Goal: Entertainment & Leisure: Consume media (video, audio)

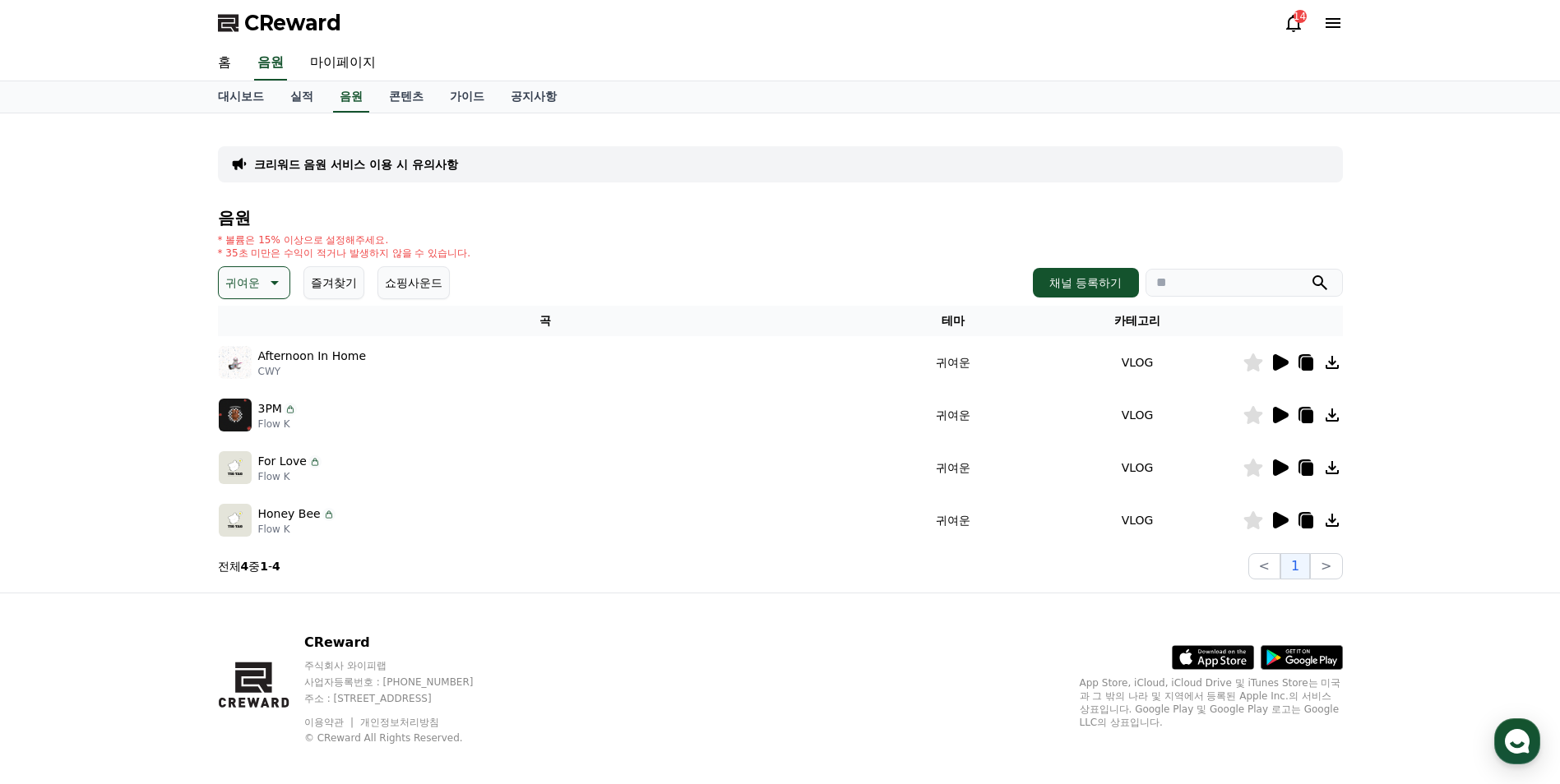
click at [1275, 357] on icon at bounding box center [1281, 362] width 16 height 17
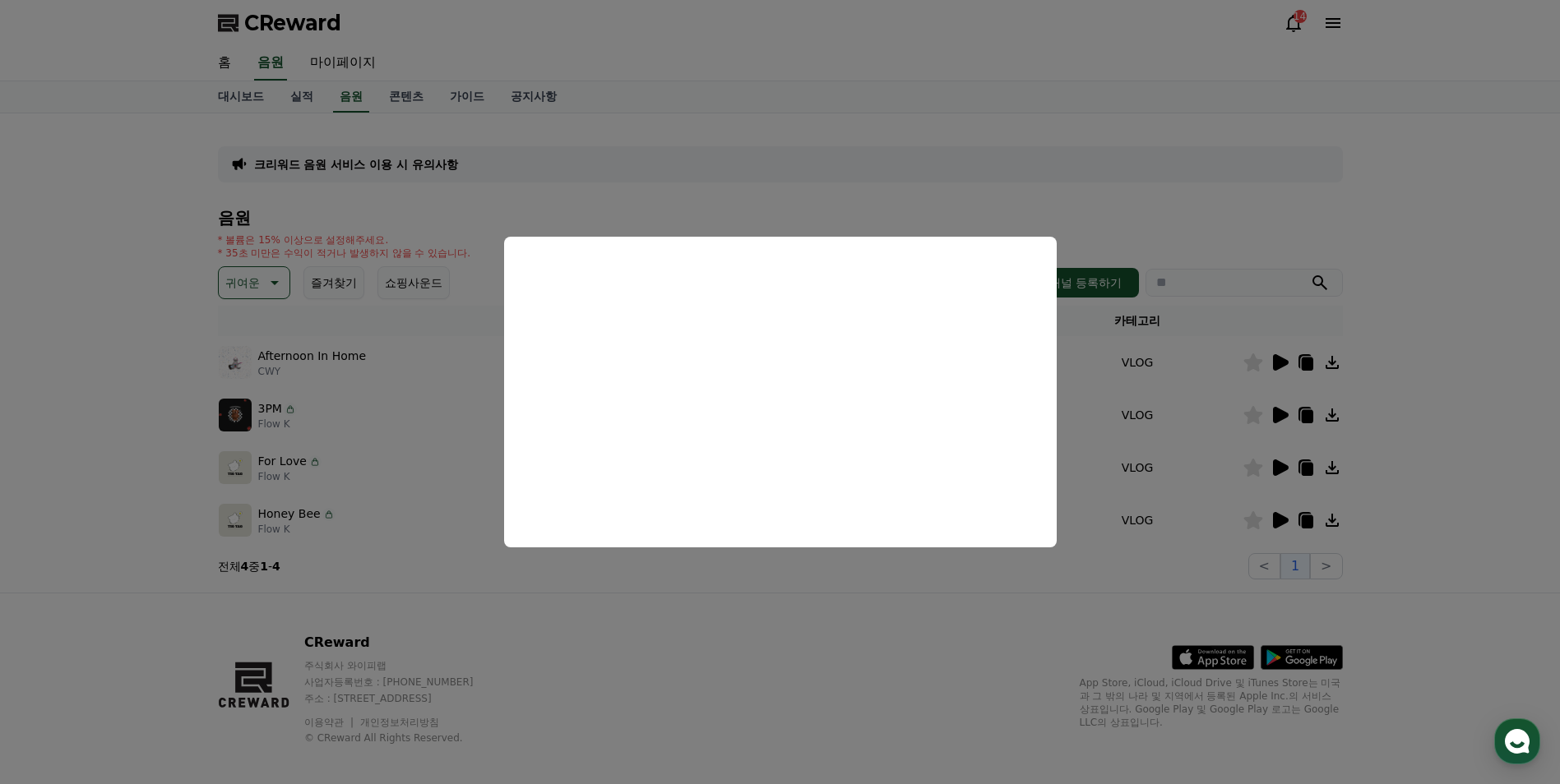
click at [1279, 398] on button "close modal" at bounding box center [780, 392] width 1560 height 784
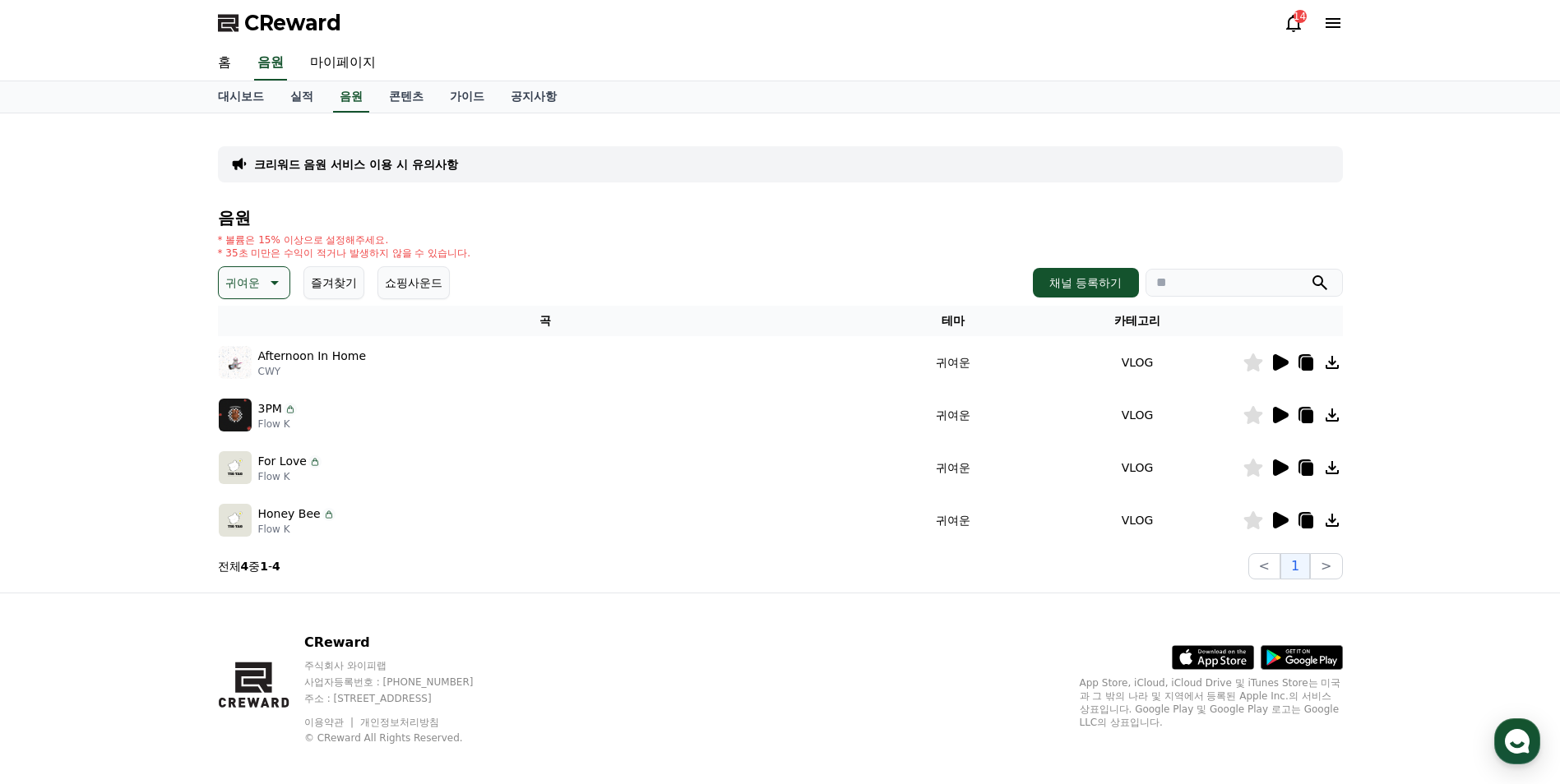
click at [1279, 409] on icon at bounding box center [1281, 415] width 16 height 17
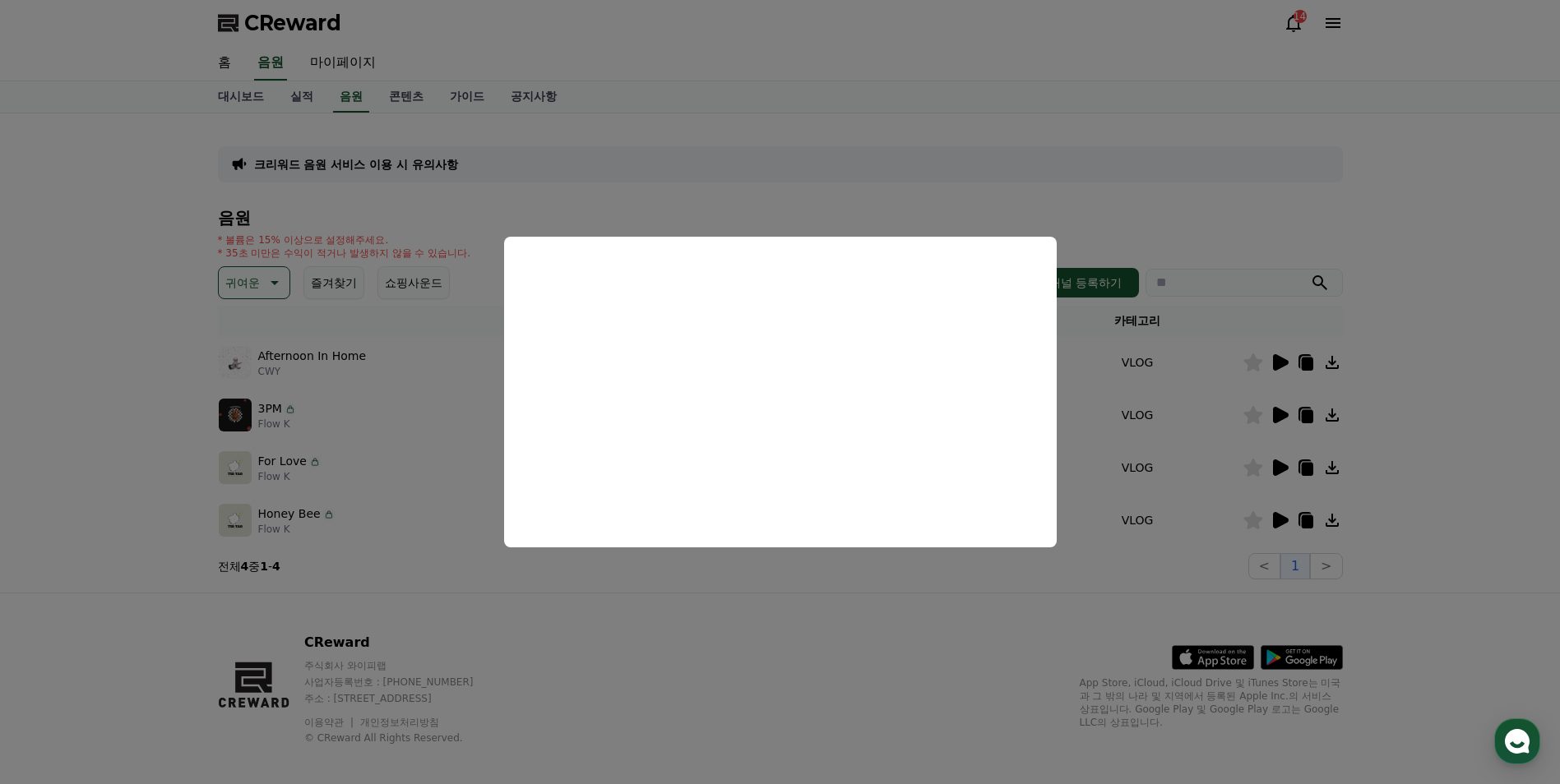
click at [1282, 456] on button "close modal" at bounding box center [780, 392] width 1560 height 784
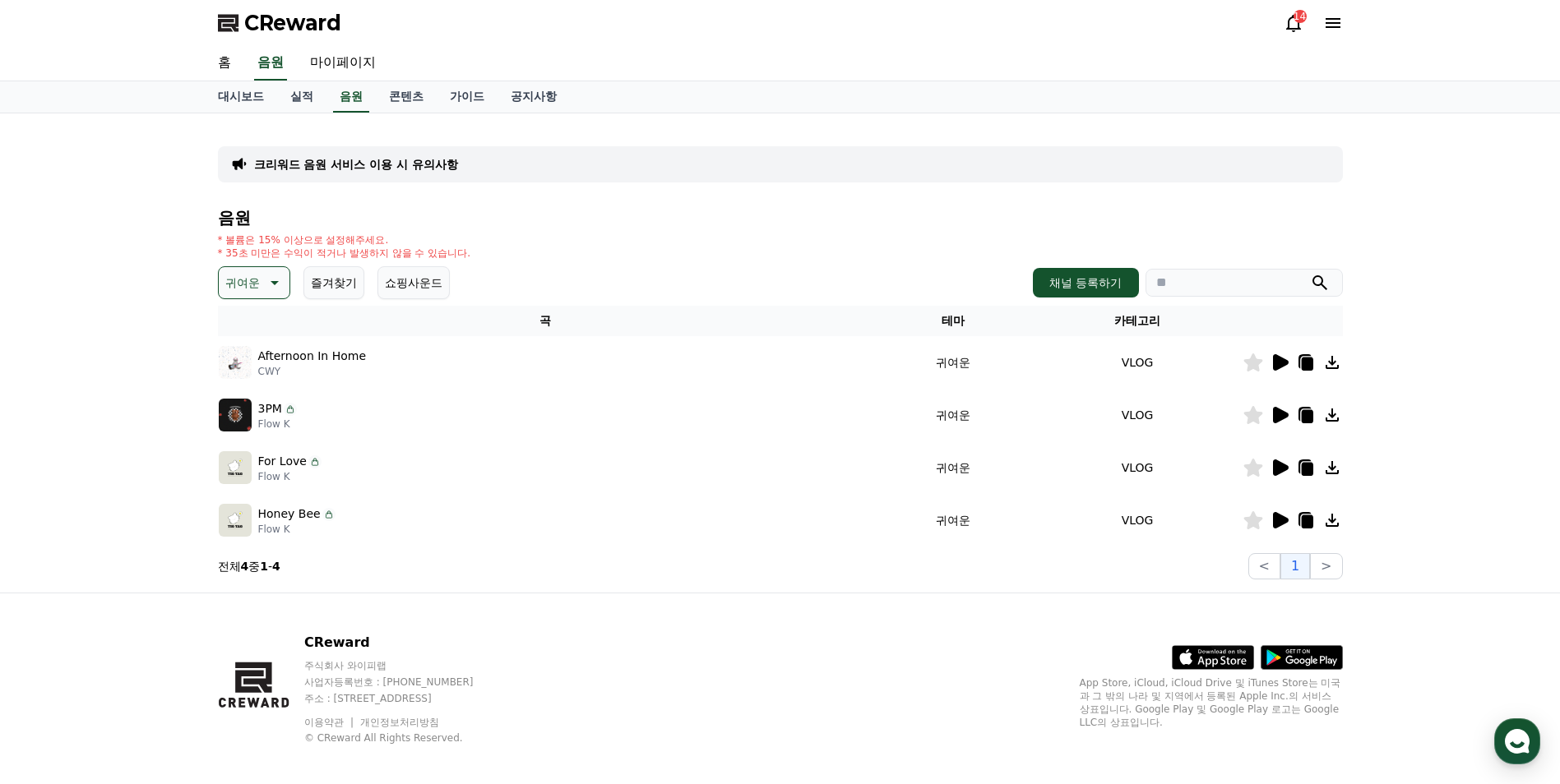
click at [1277, 474] on icon at bounding box center [1281, 468] width 16 height 17
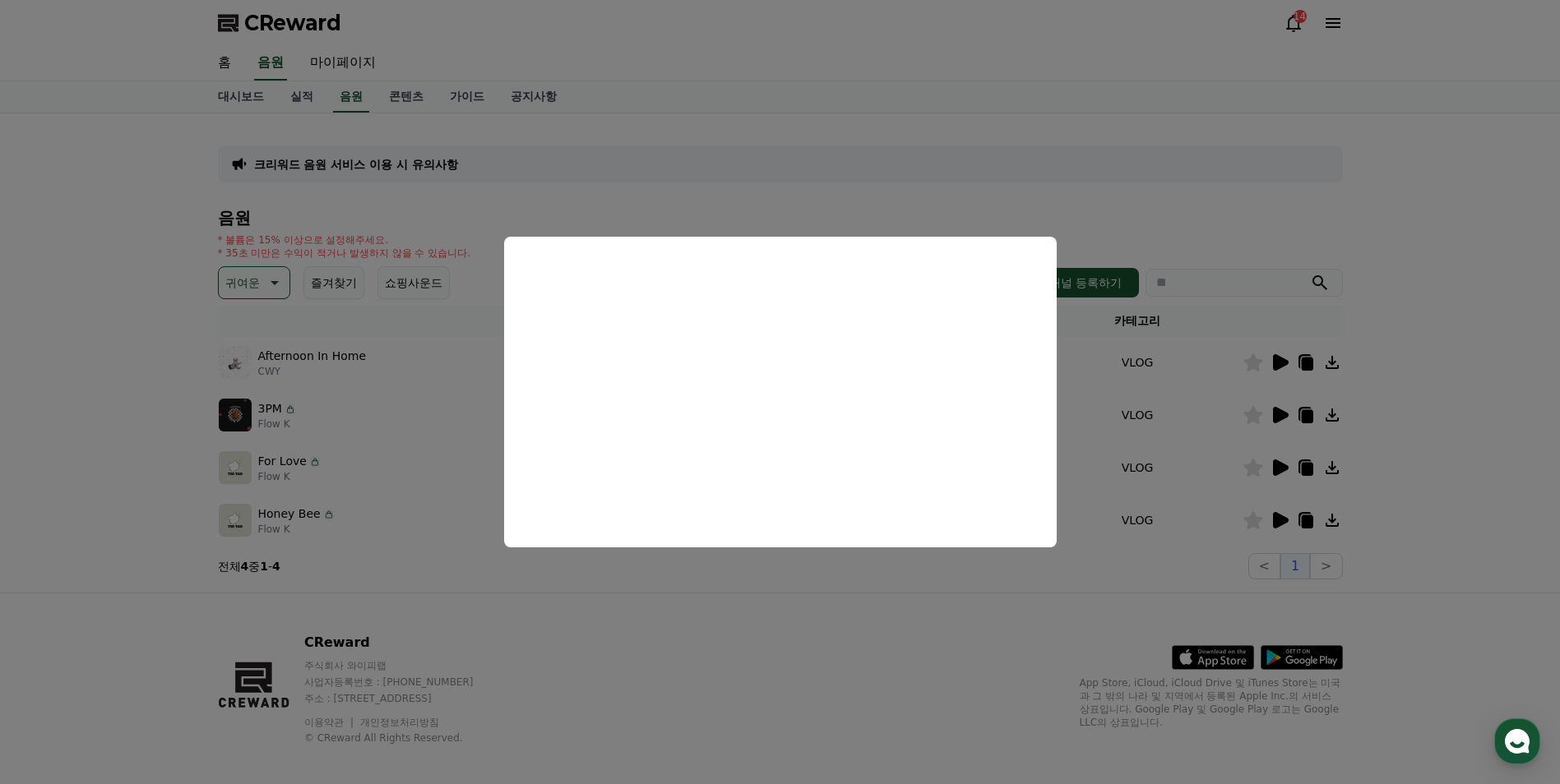
click at [1275, 518] on button "close modal" at bounding box center [780, 392] width 1560 height 784
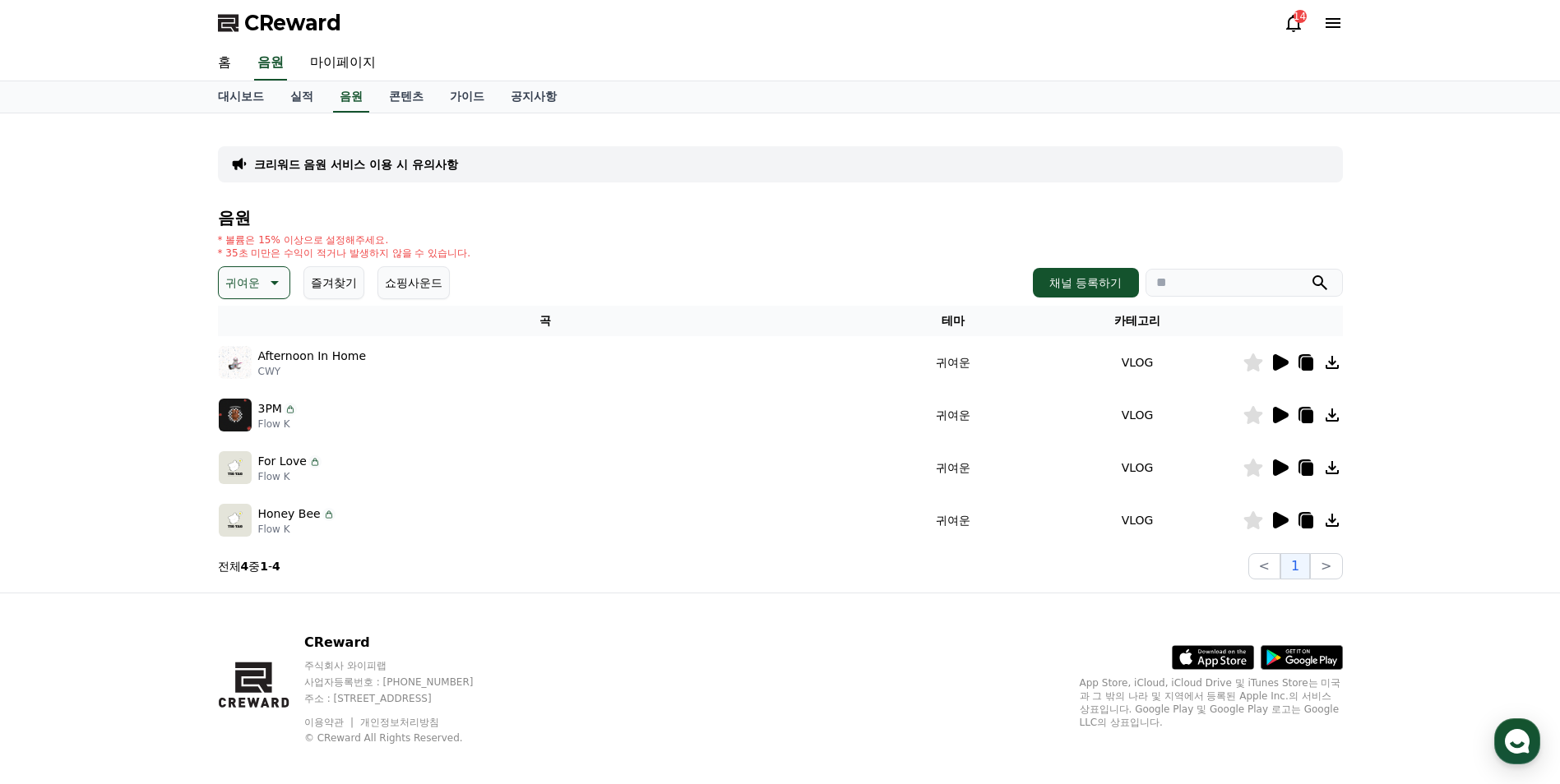
click at [1275, 518] on icon at bounding box center [1281, 521] width 16 height 17
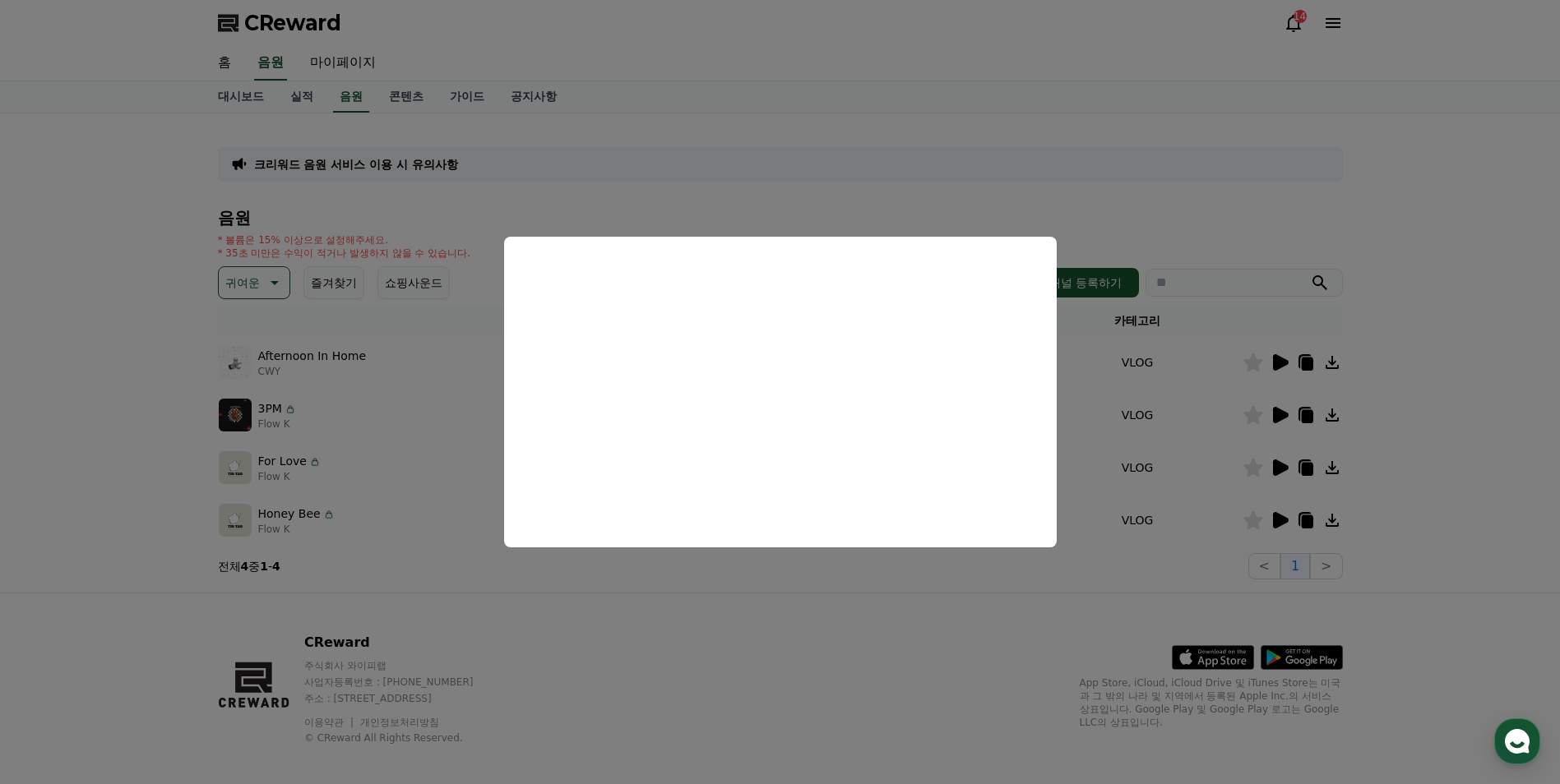
click at [1446, 216] on button "close modal" at bounding box center [780, 392] width 1560 height 784
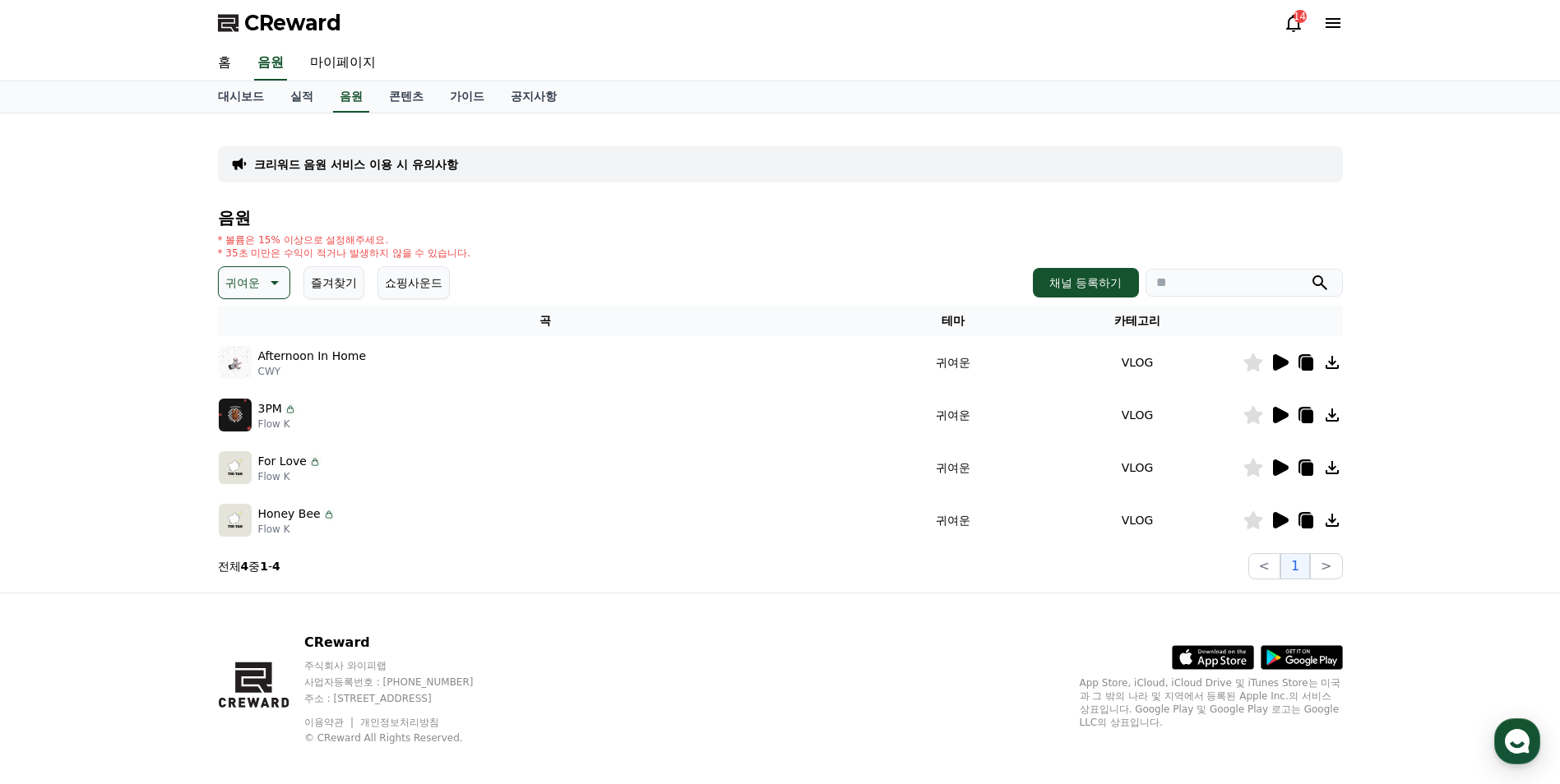
click at [235, 284] on p "귀여운" at bounding box center [243, 283] width 35 height 23
click at [255, 330] on button "호기심" at bounding box center [244, 330] width 48 height 37
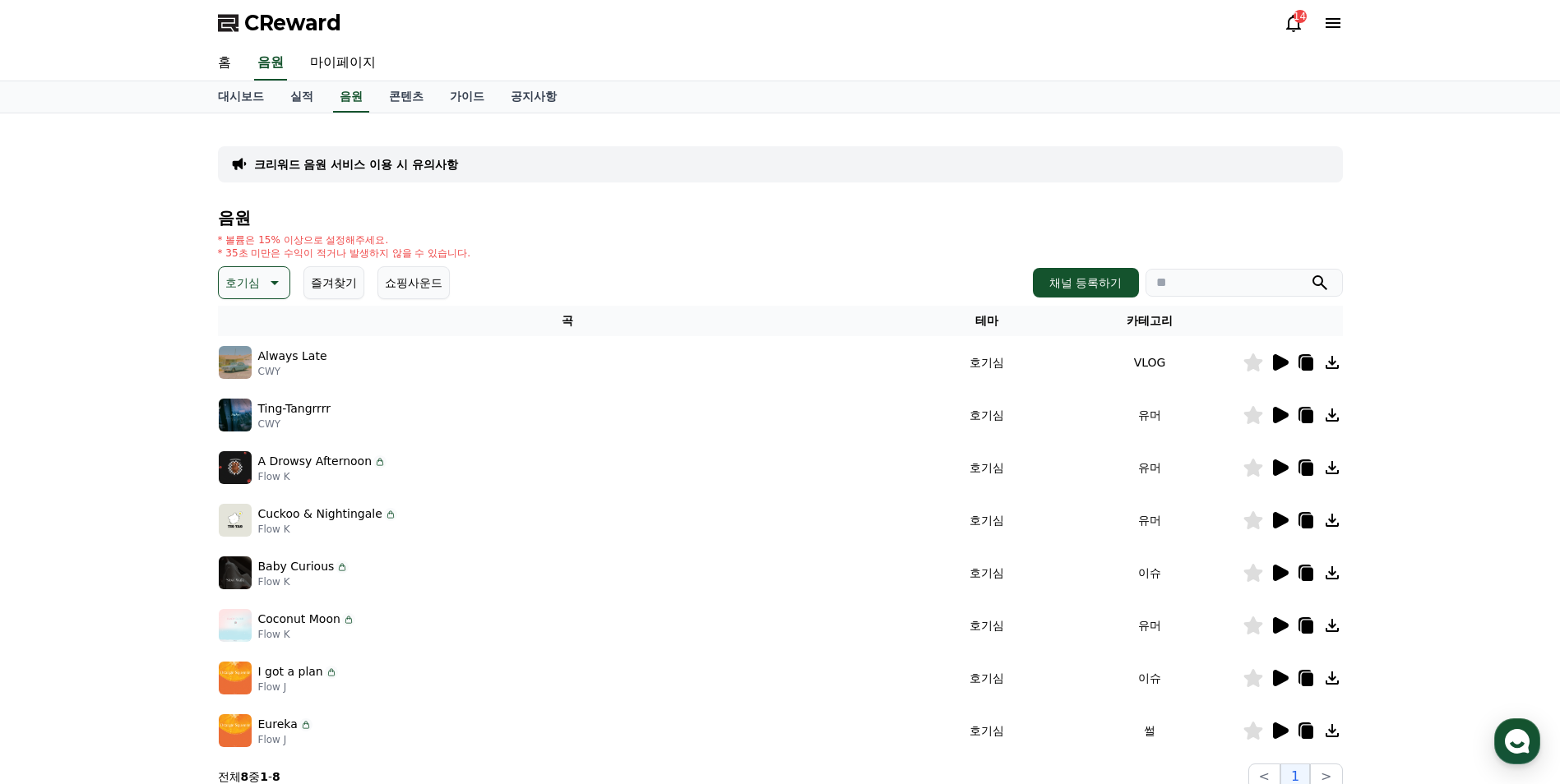
click at [1273, 357] on icon at bounding box center [1281, 362] width 16 height 17
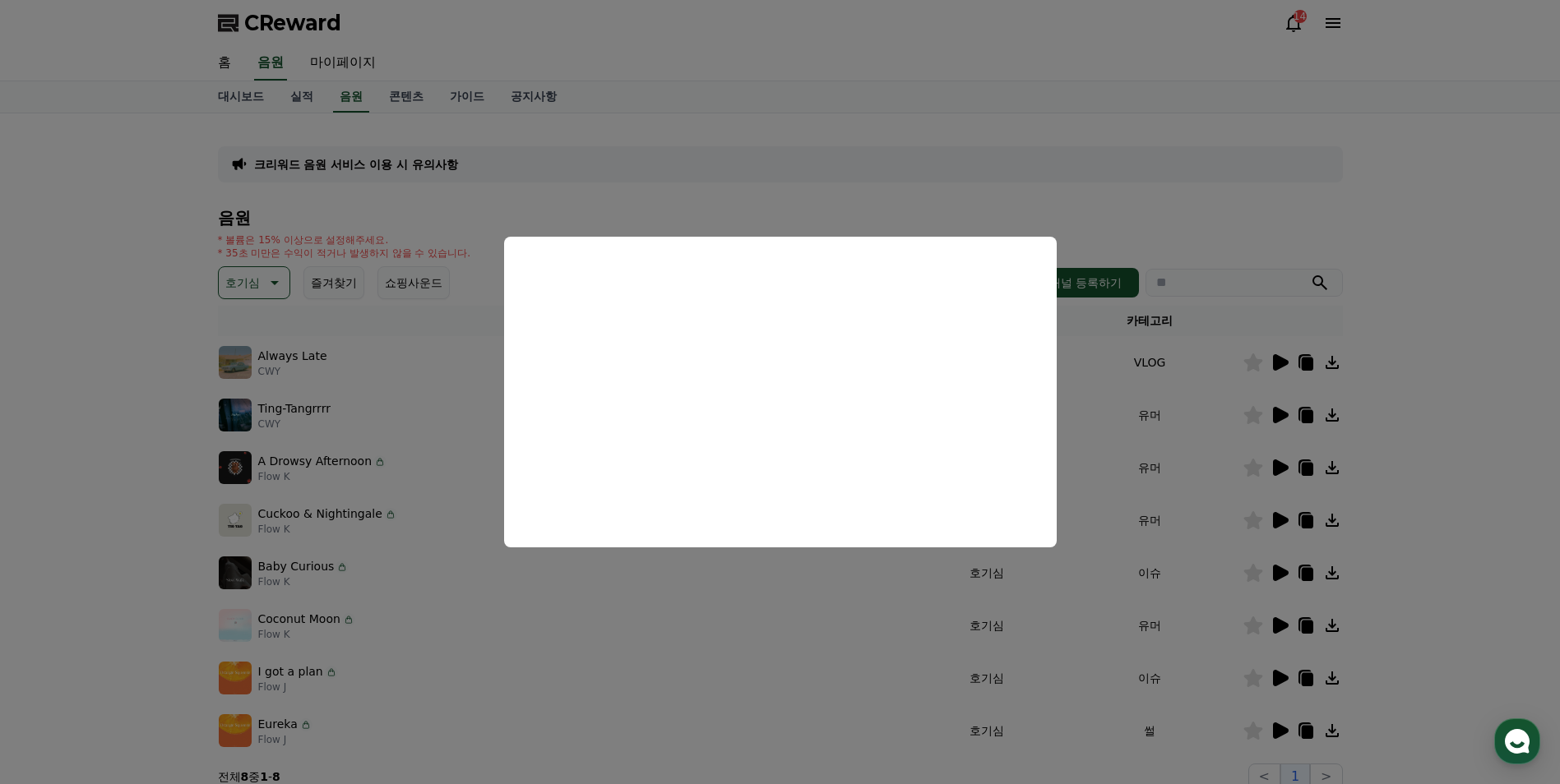
click at [1275, 412] on button "close modal" at bounding box center [780, 392] width 1560 height 784
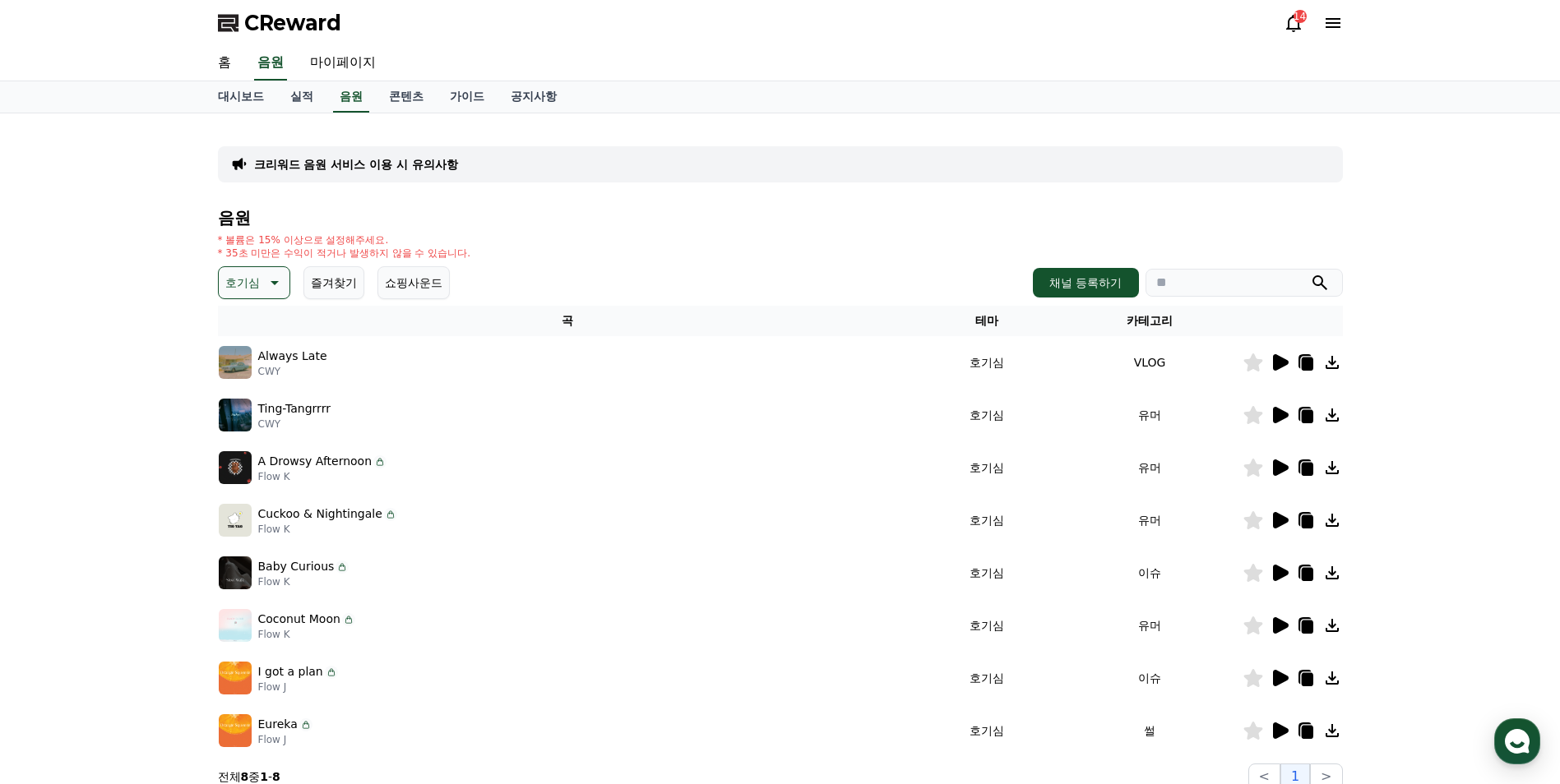
click at [1275, 412] on icon at bounding box center [1281, 415] width 16 height 17
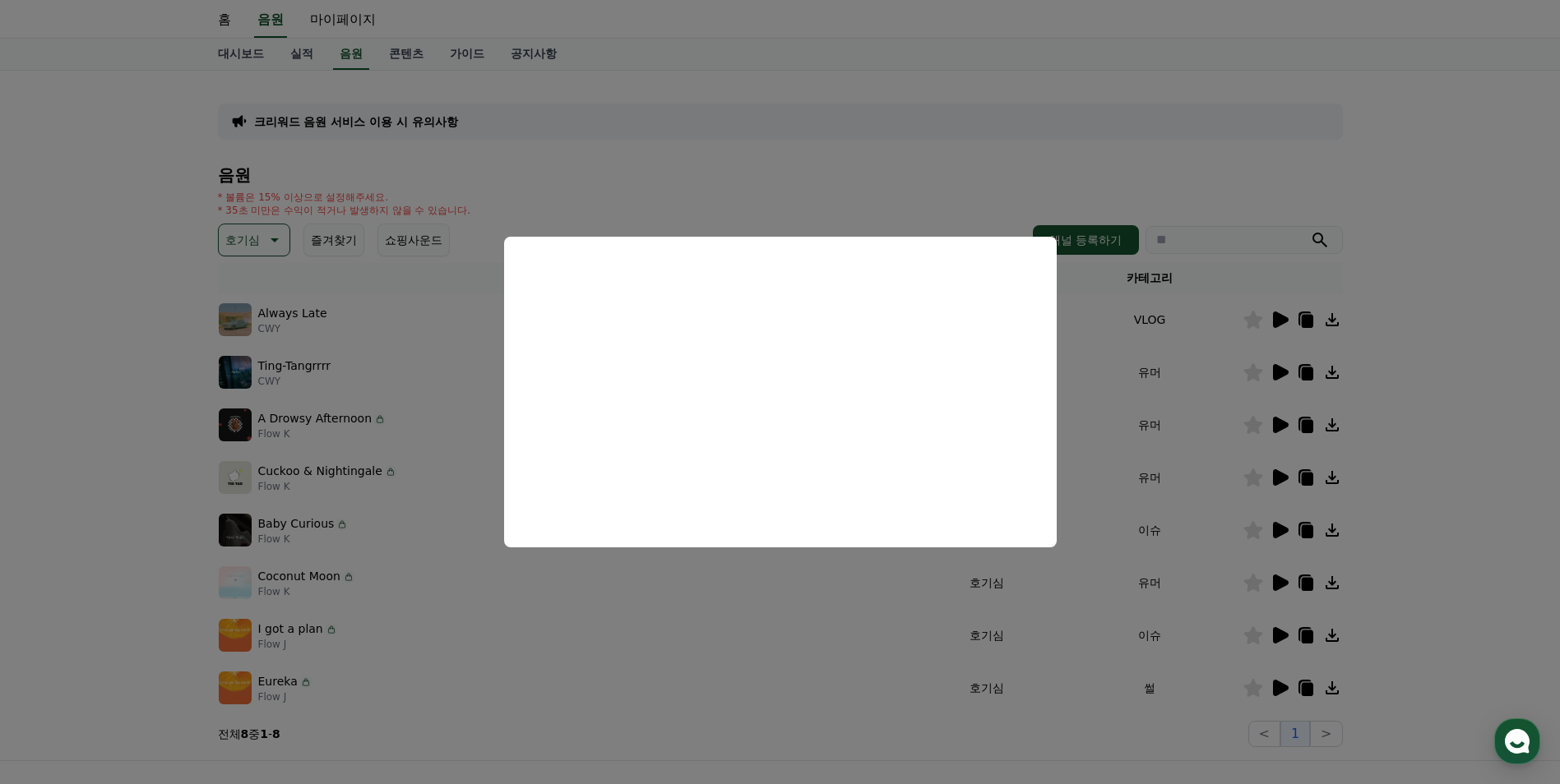
scroll to position [82, 0]
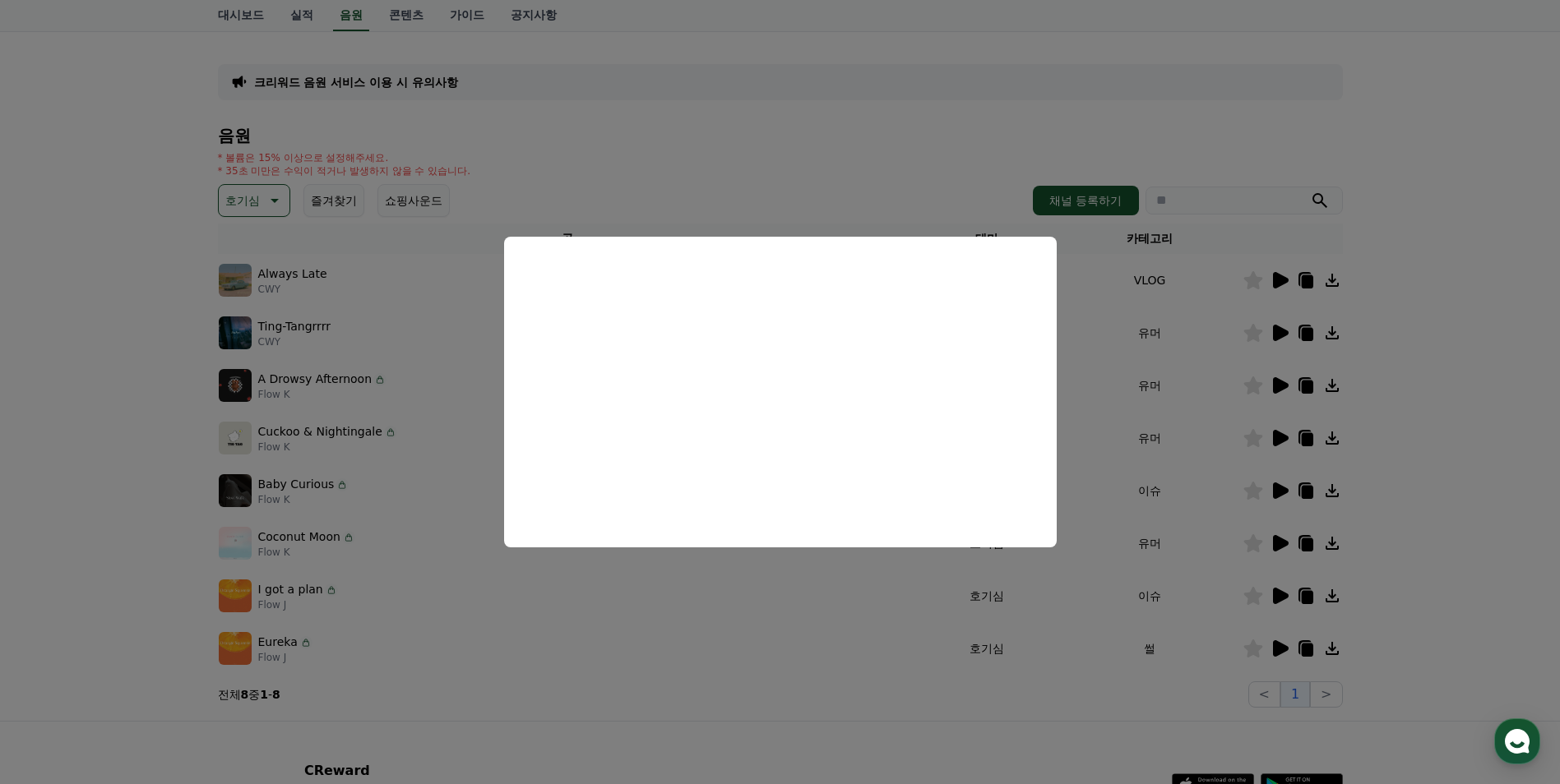
click at [1458, 300] on button "close modal" at bounding box center [780, 392] width 1560 height 784
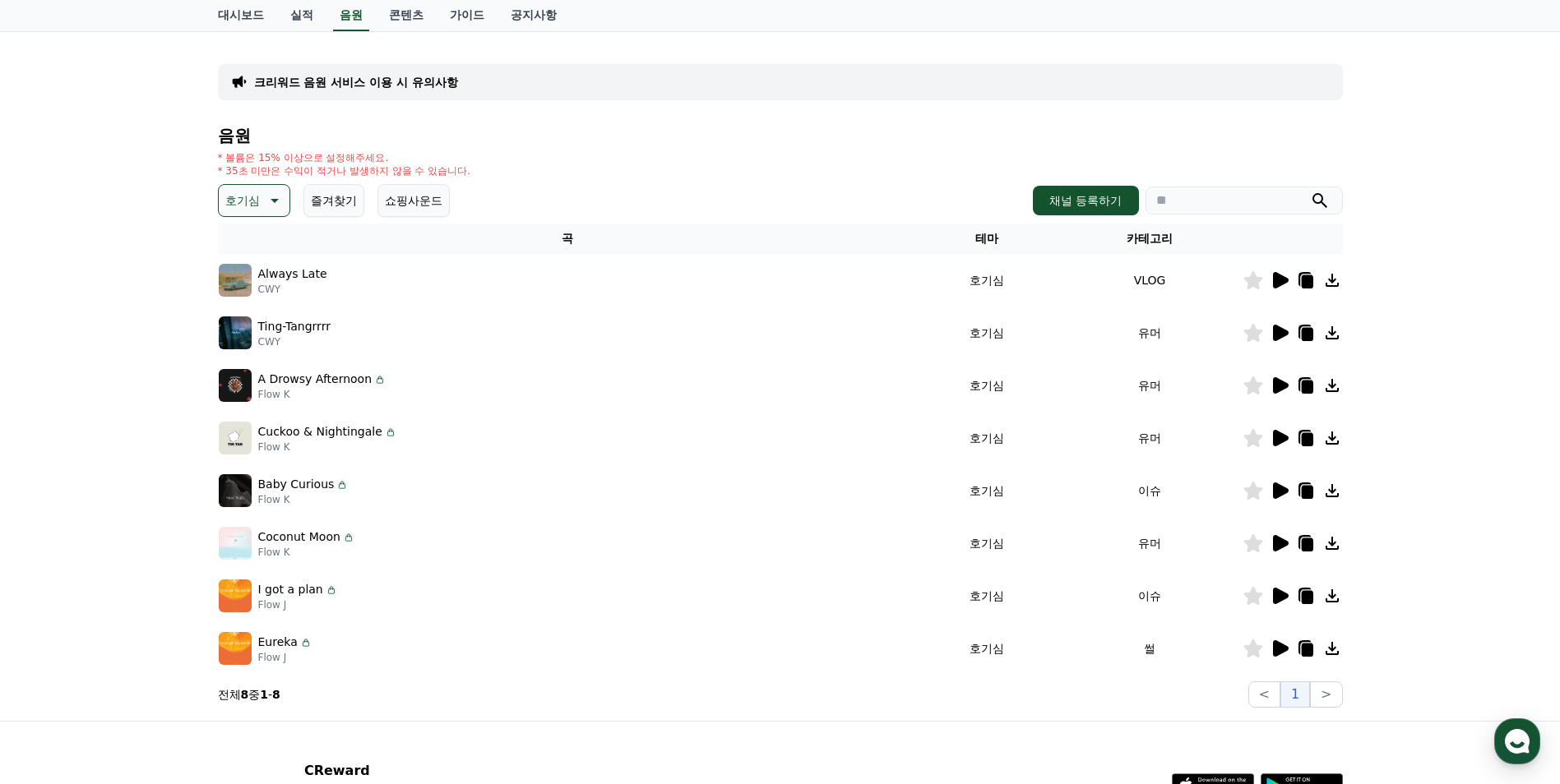
click at [1284, 380] on icon at bounding box center [1279, 385] width 20 height 20
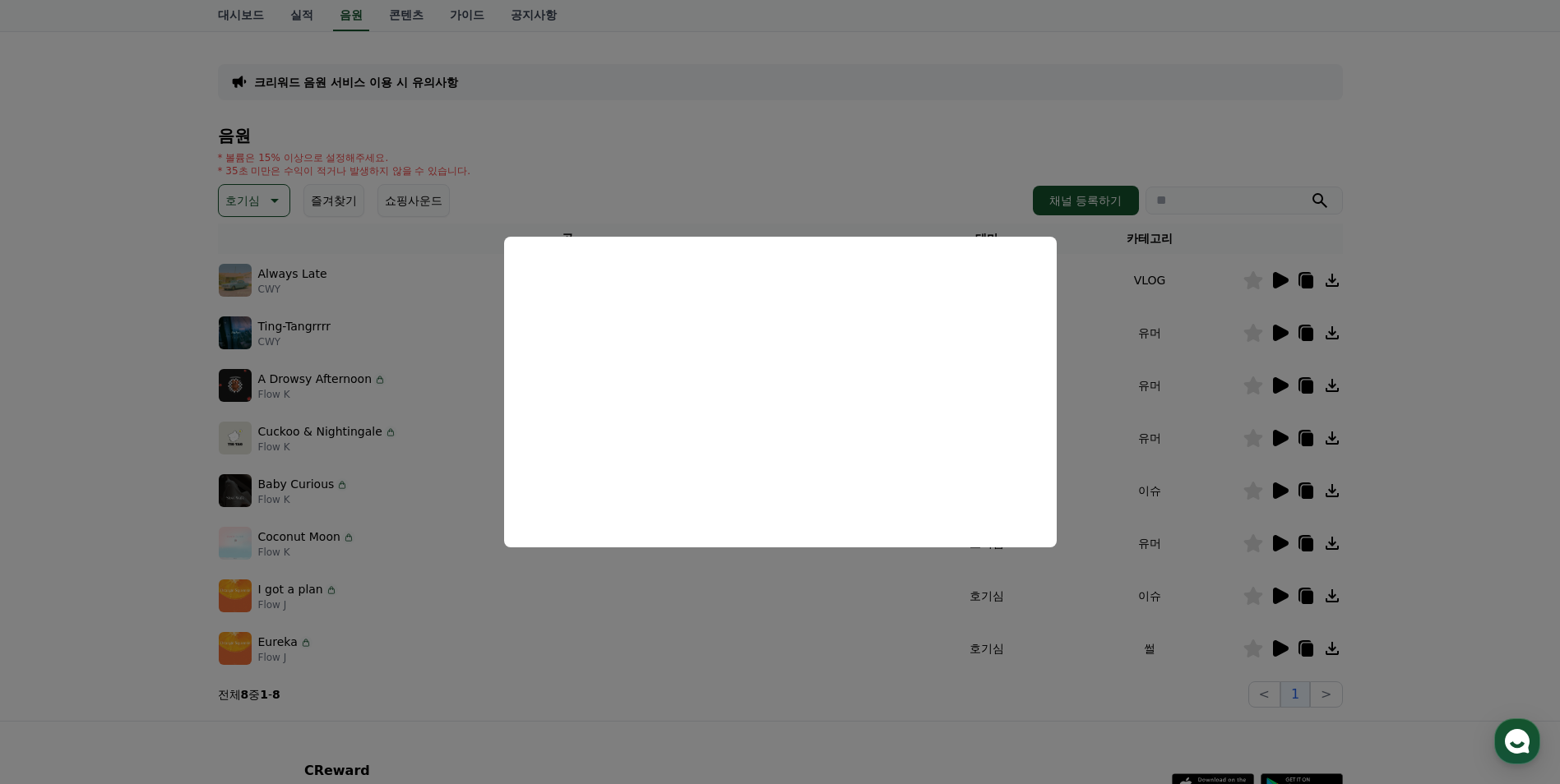
click at [1271, 435] on button "close modal" at bounding box center [780, 392] width 1560 height 784
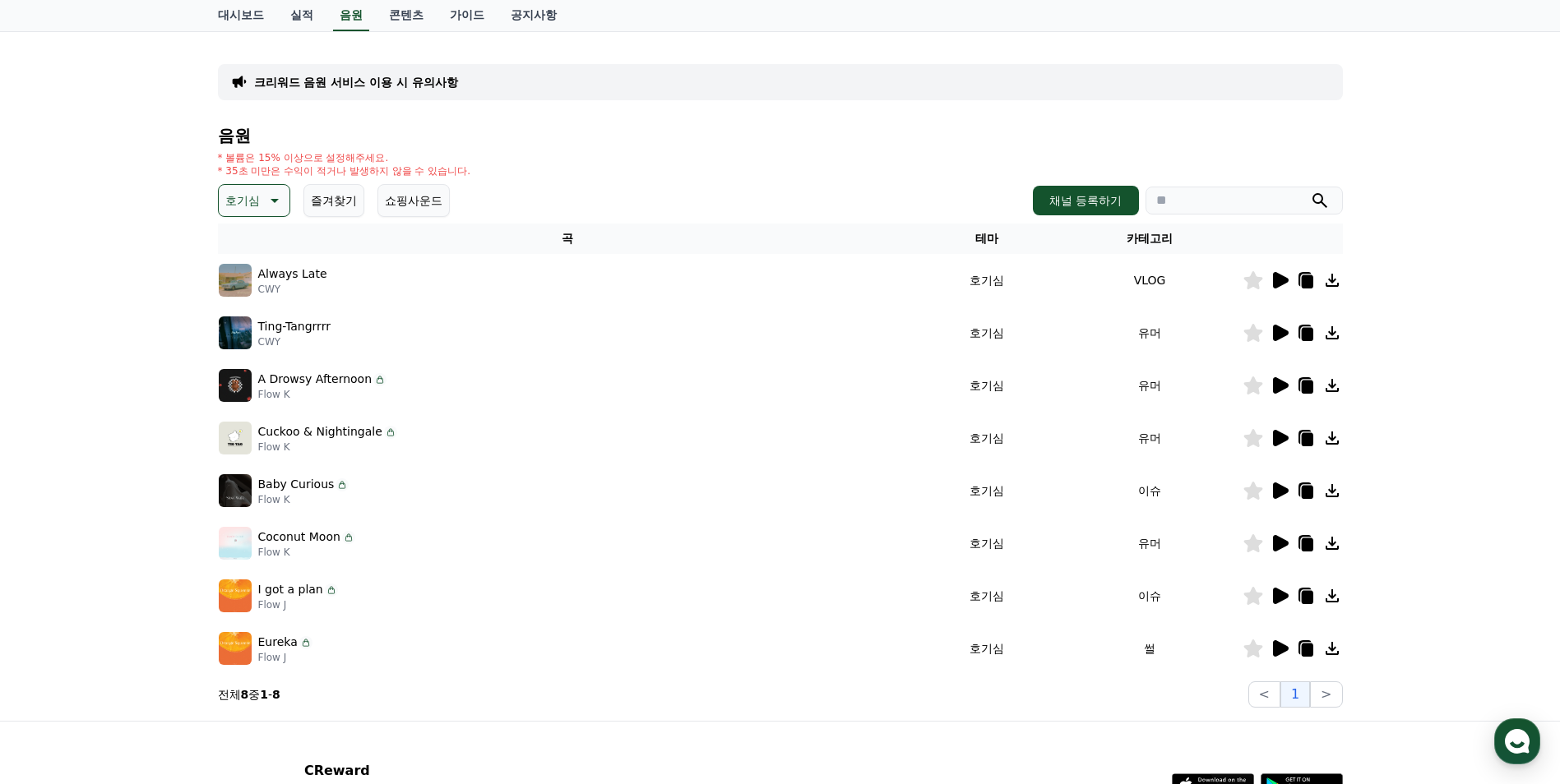
click at [1271, 435] on icon at bounding box center [1279, 437] width 20 height 20
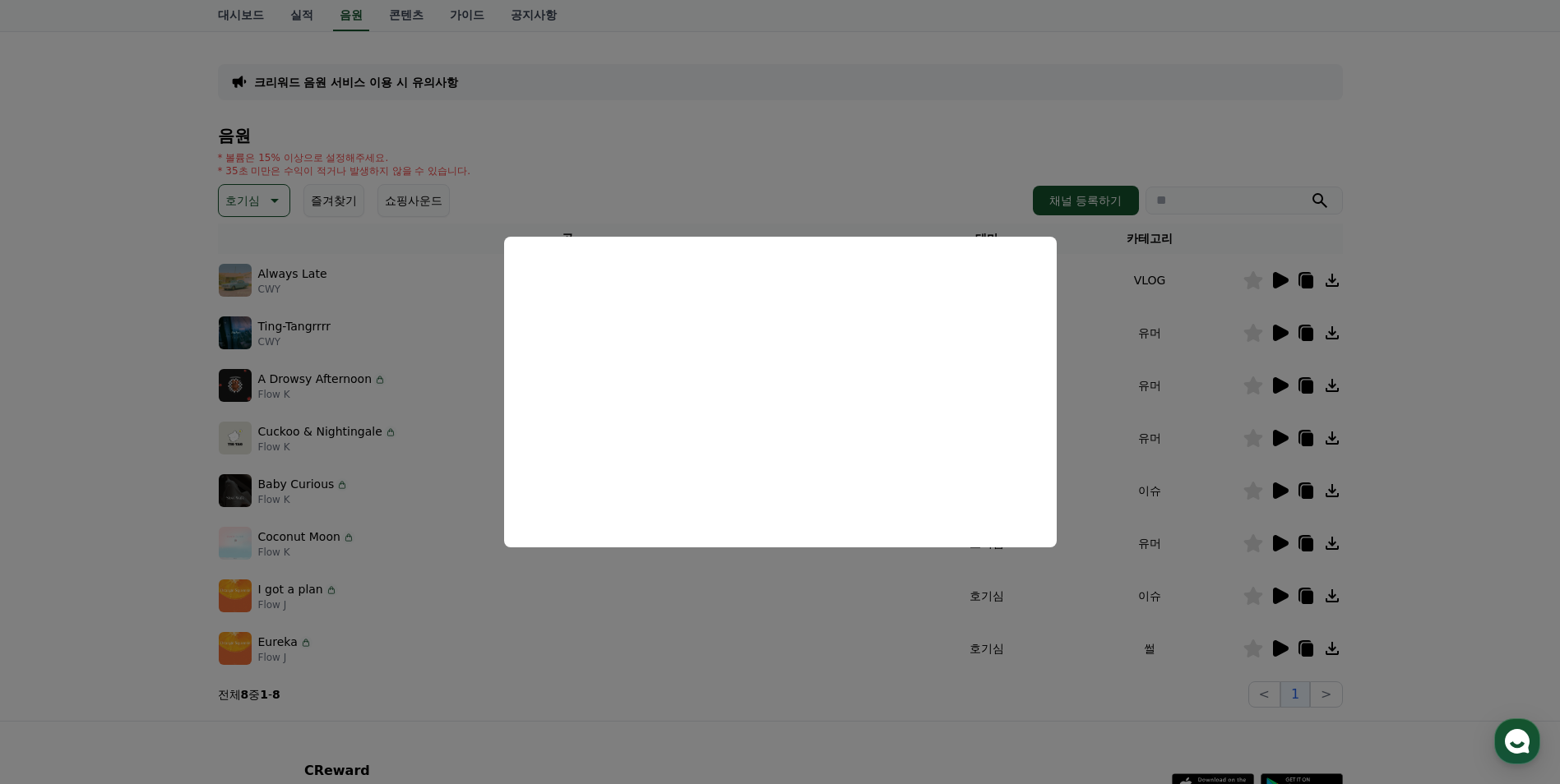
click at [1274, 486] on button "close modal" at bounding box center [780, 392] width 1560 height 784
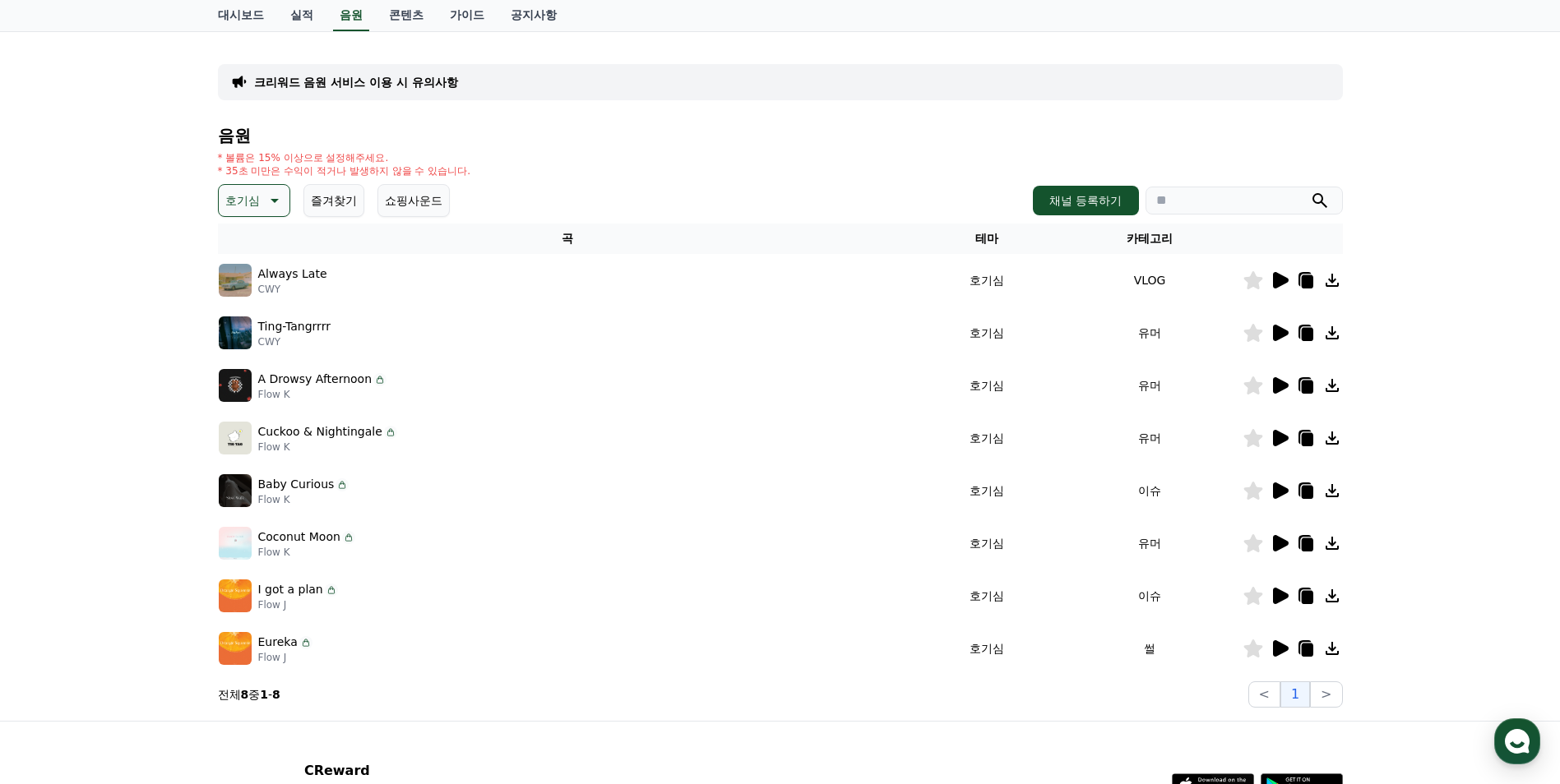
click at [1274, 486] on icon at bounding box center [1281, 491] width 16 height 17
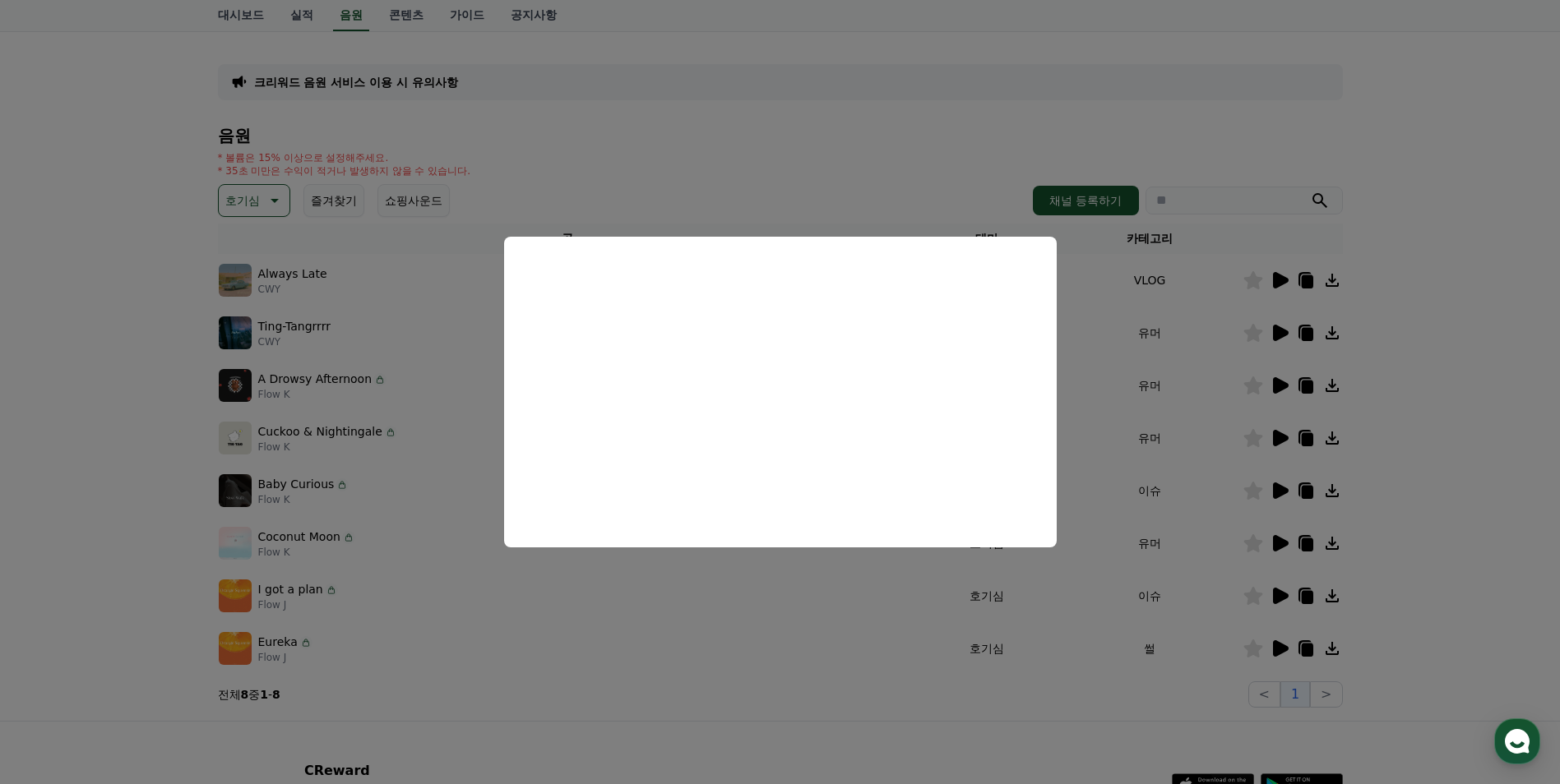
click at [1284, 546] on button "close modal" at bounding box center [780, 392] width 1560 height 784
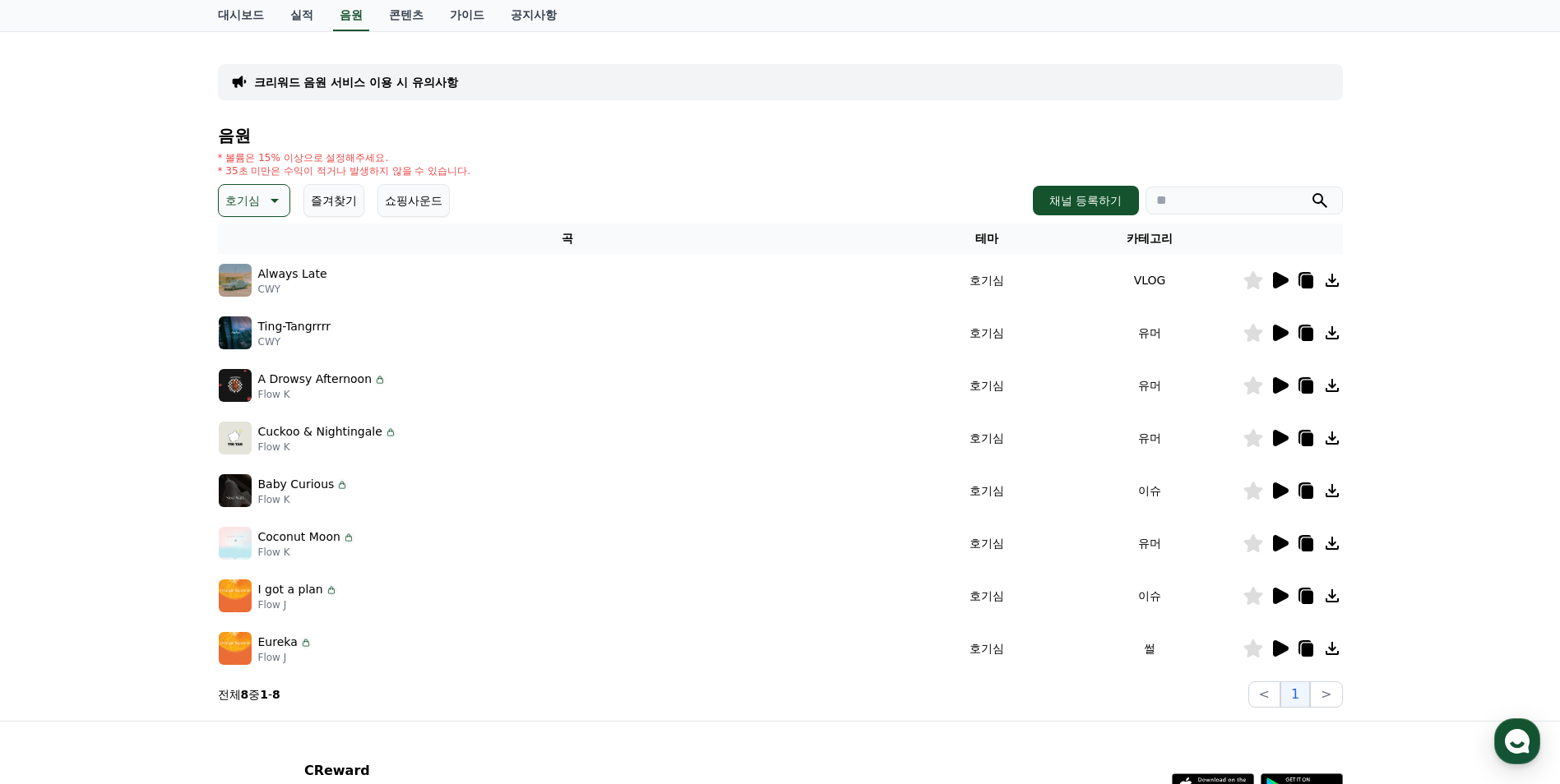
click at [1284, 546] on icon at bounding box center [1281, 543] width 16 height 17
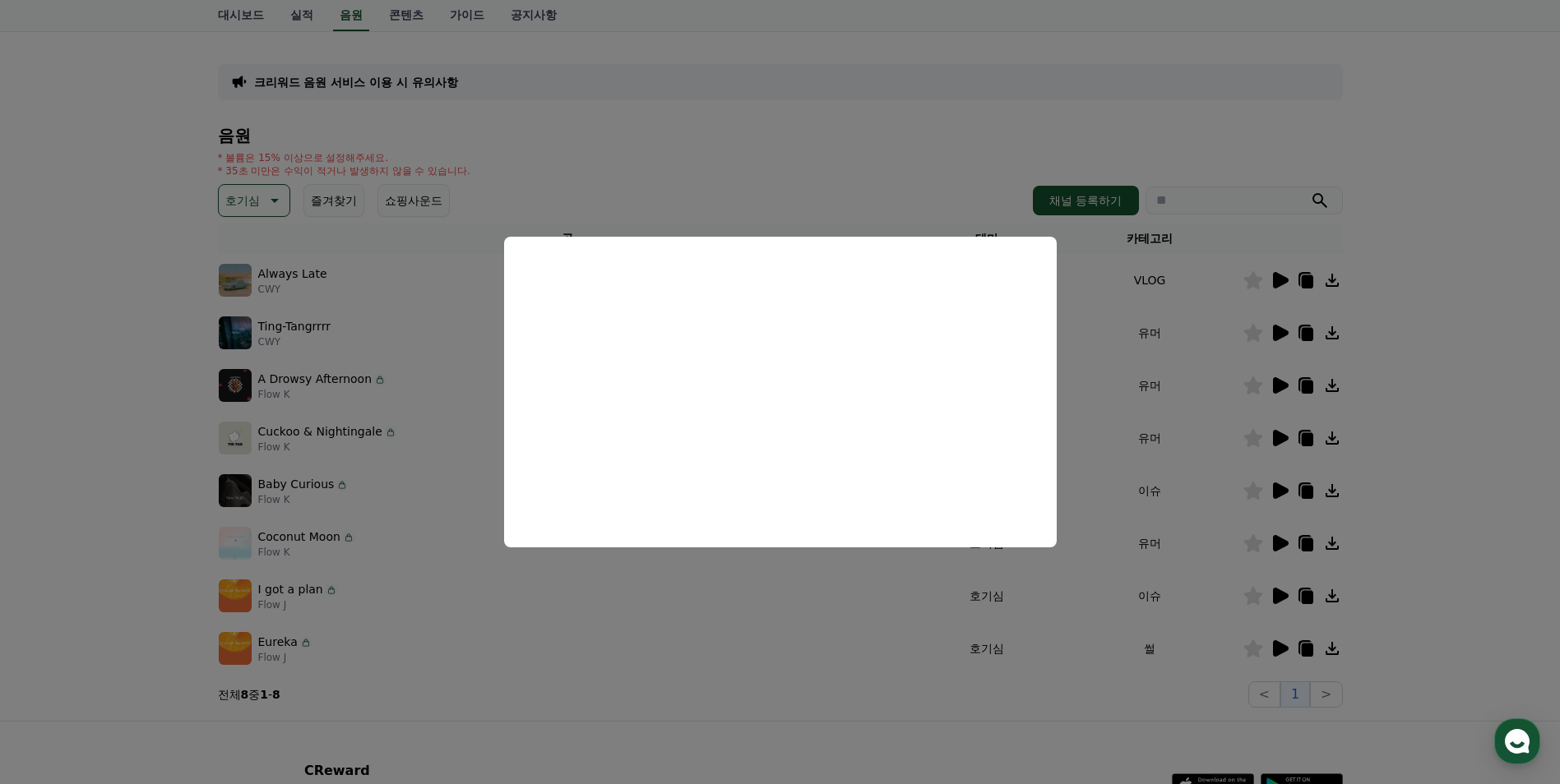
click at [1279, 597] on button "close modal" at bounding box center [780, 392] width 1560 height 784
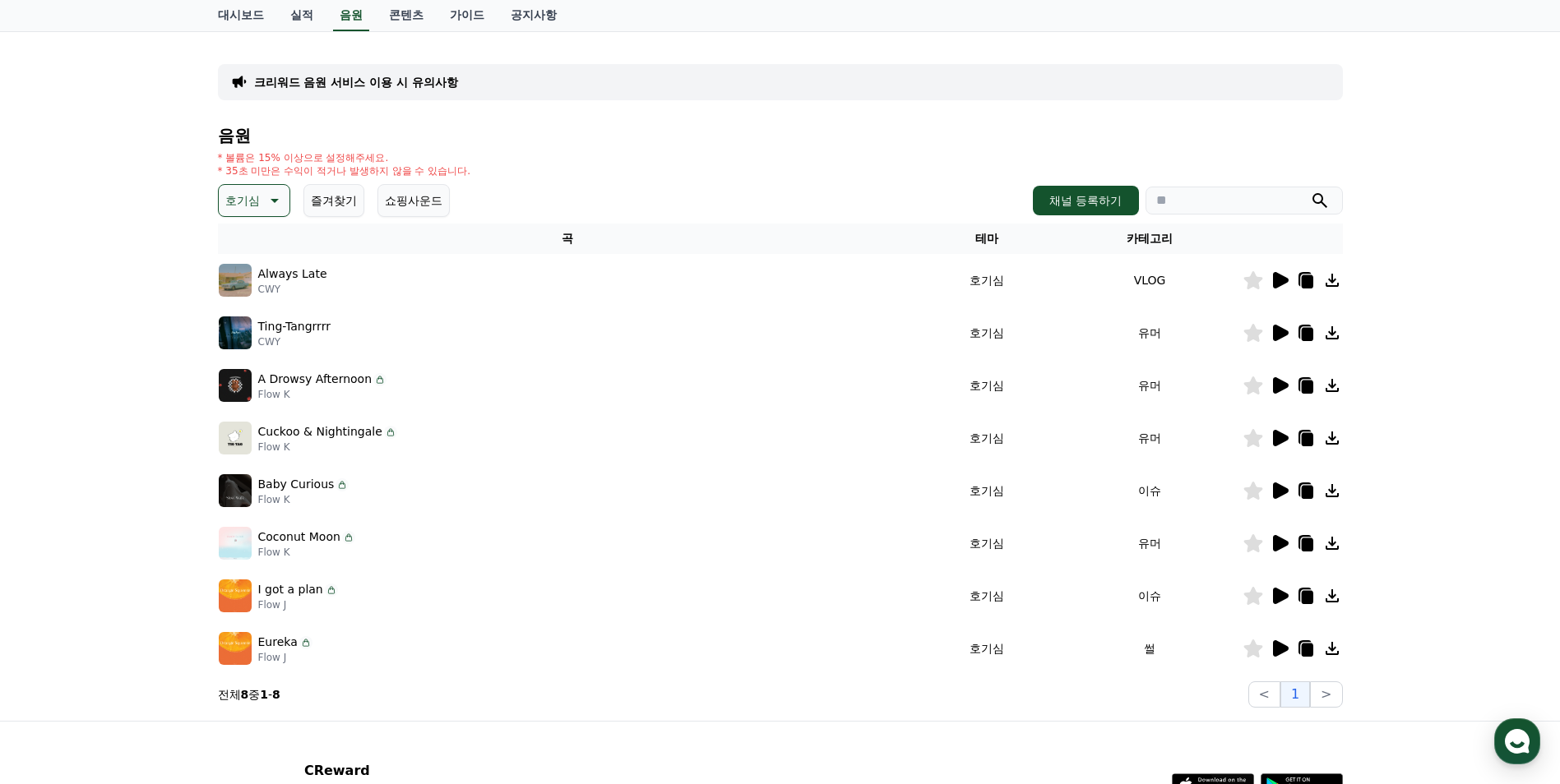
click at [1279, 589] on icon at bounding box center [1281, 597] width 16 height 17
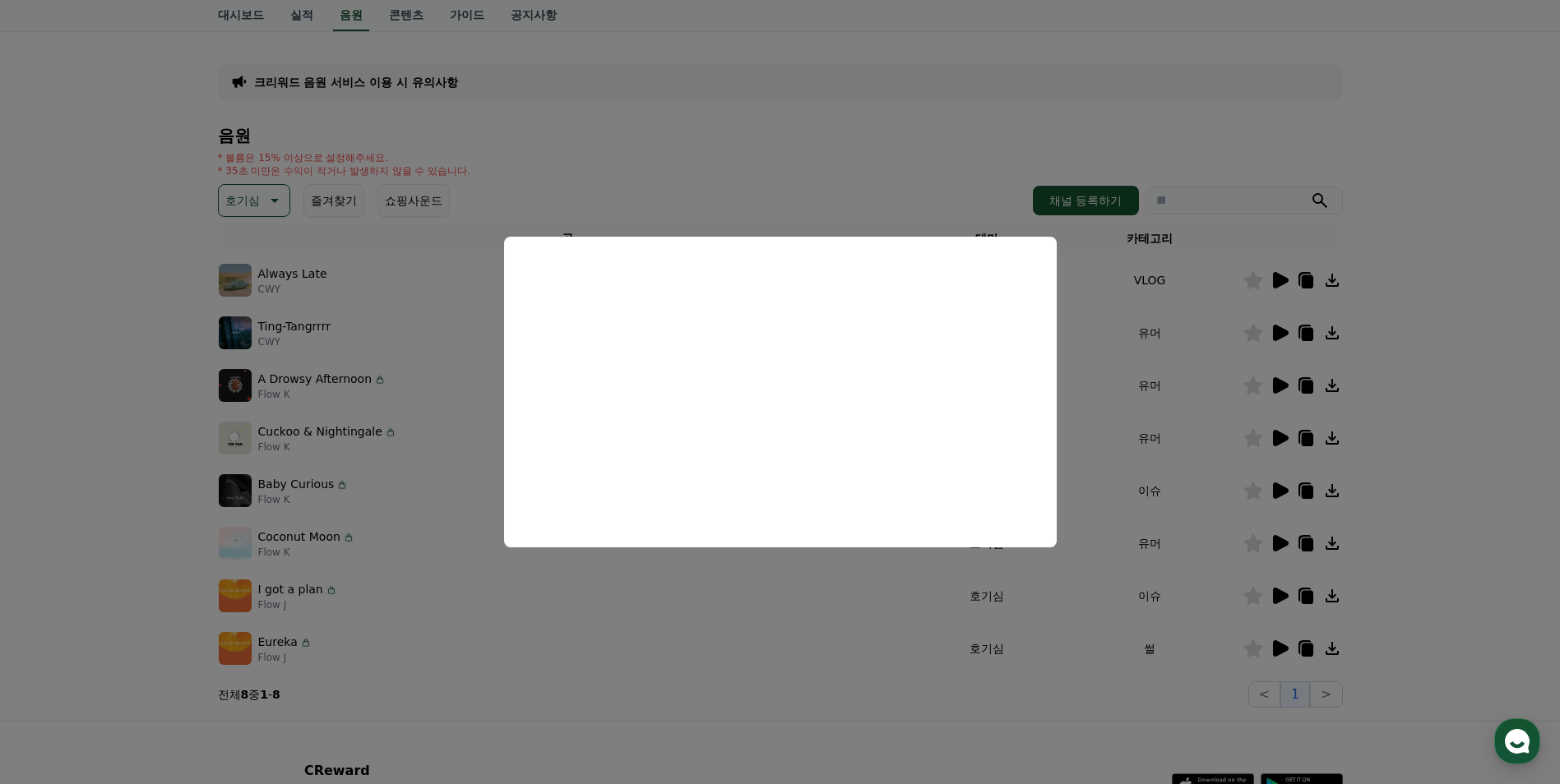
click at [1284, 645] on button "close modal" at bounding box center [780, 392] width 1560 height 784
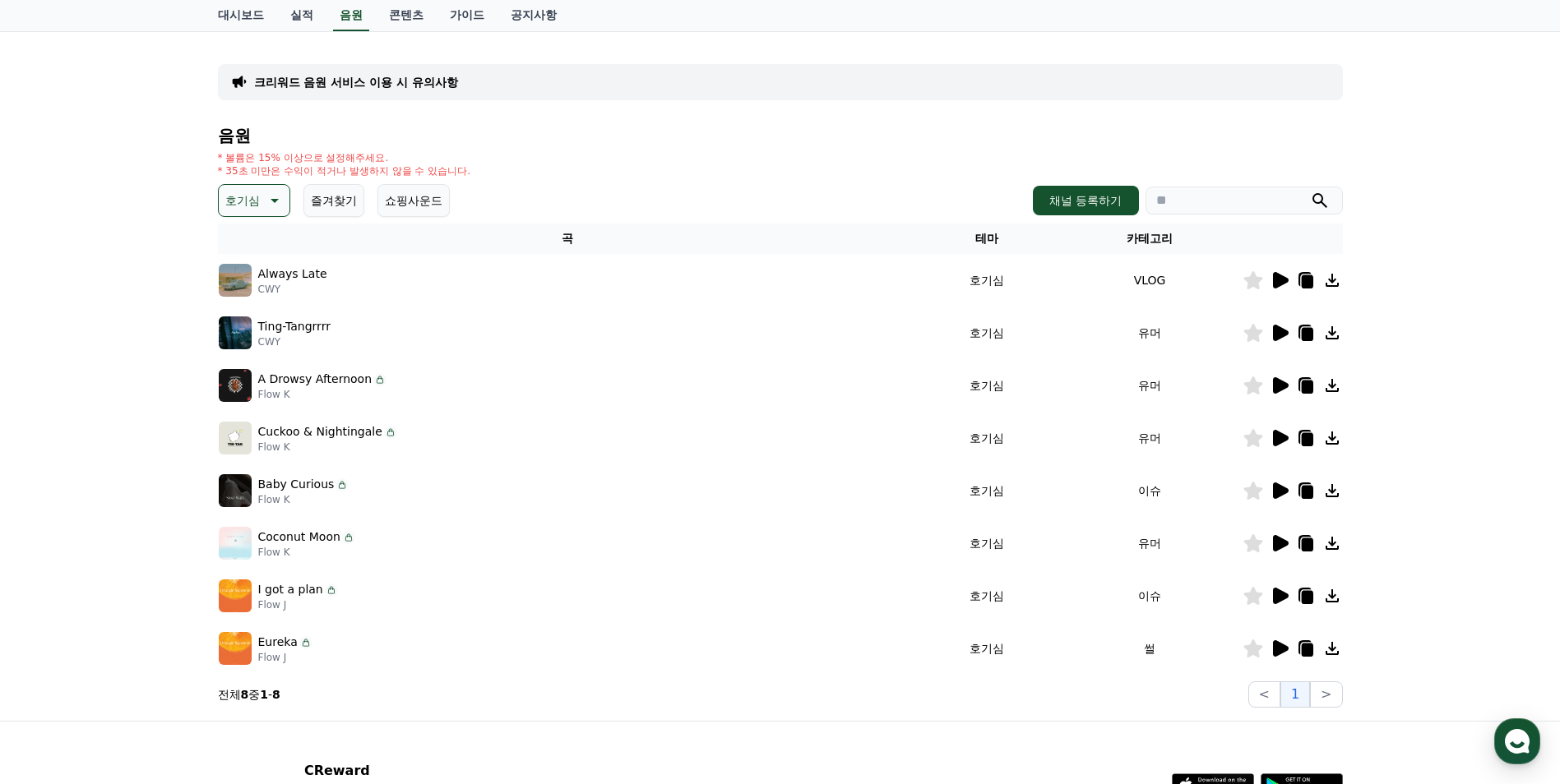
click at [1284, 645] on icon at bounding box center [1281, 649] width 16 height 17
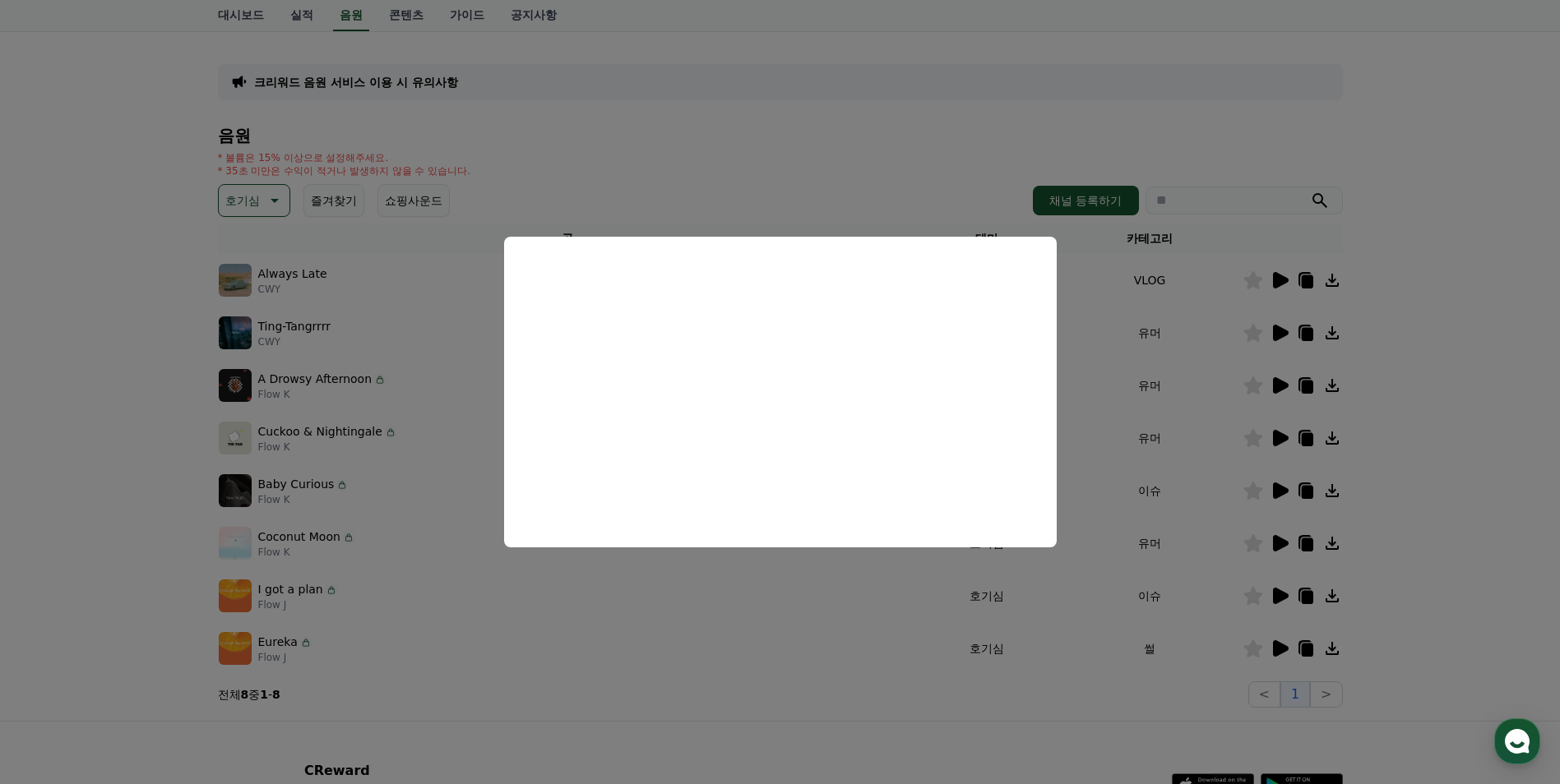
click at [245, 197] on button "close modal" at bounding box center [780, 392] width 1560 height 784
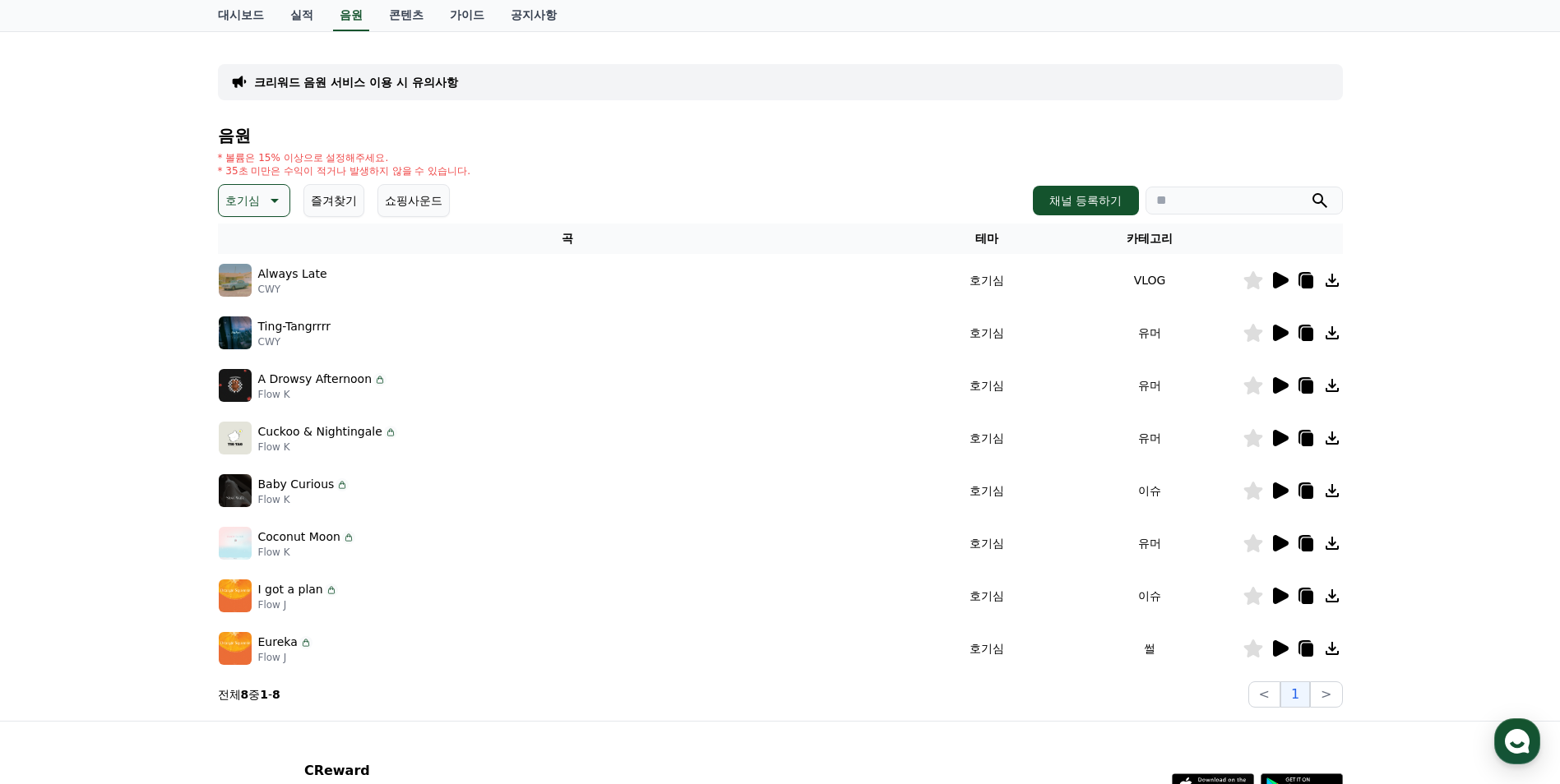
click at [245, 197] on p "호기심" at bounding box center [243, 200] width 35 height 23
click at [239, 340] on button "밝은" at bounding box center [238, 333] width 37 height 37
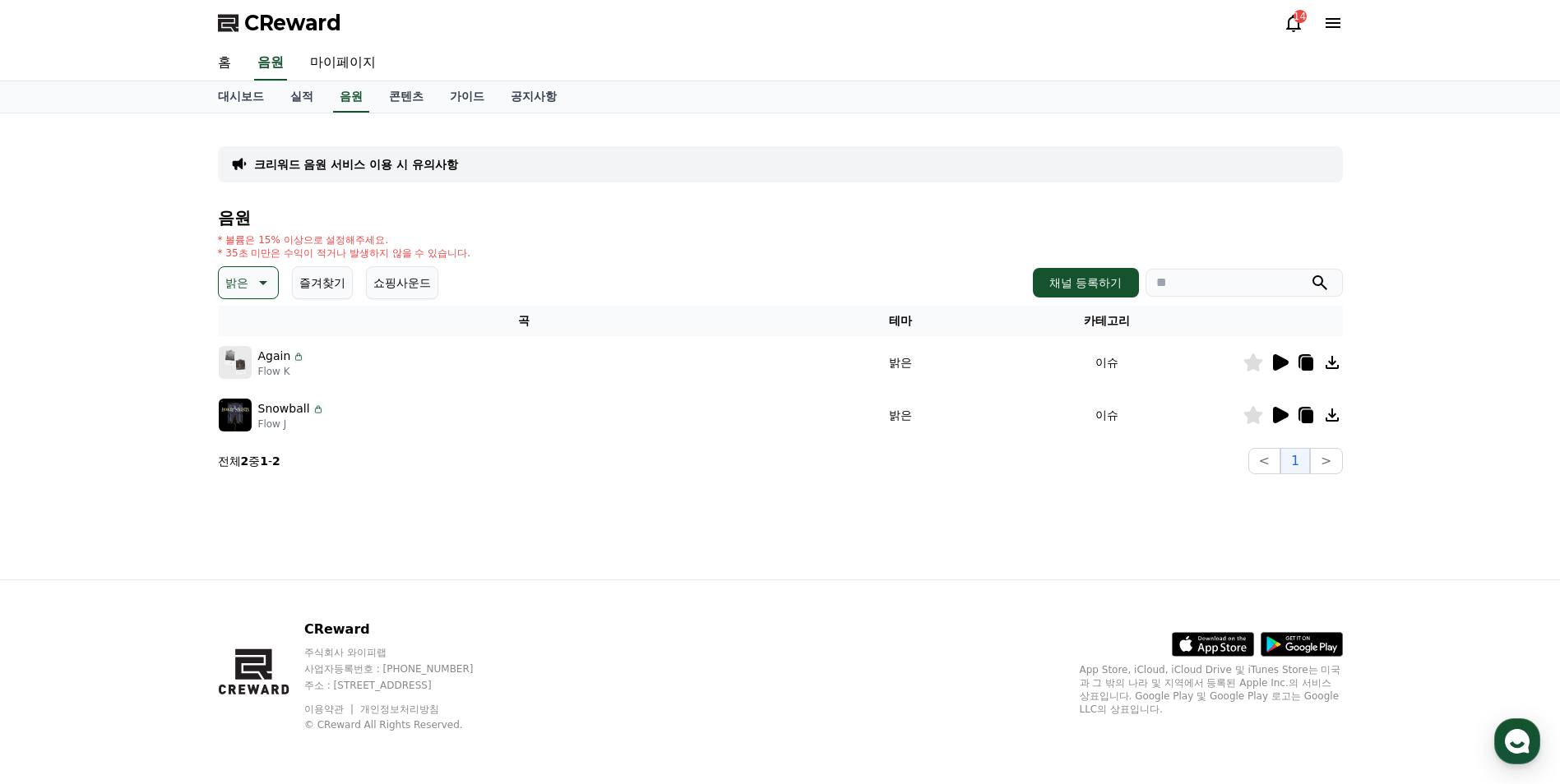
click at [1275, 362] on icon at bounding box center [1281, 362] width 16 height 17
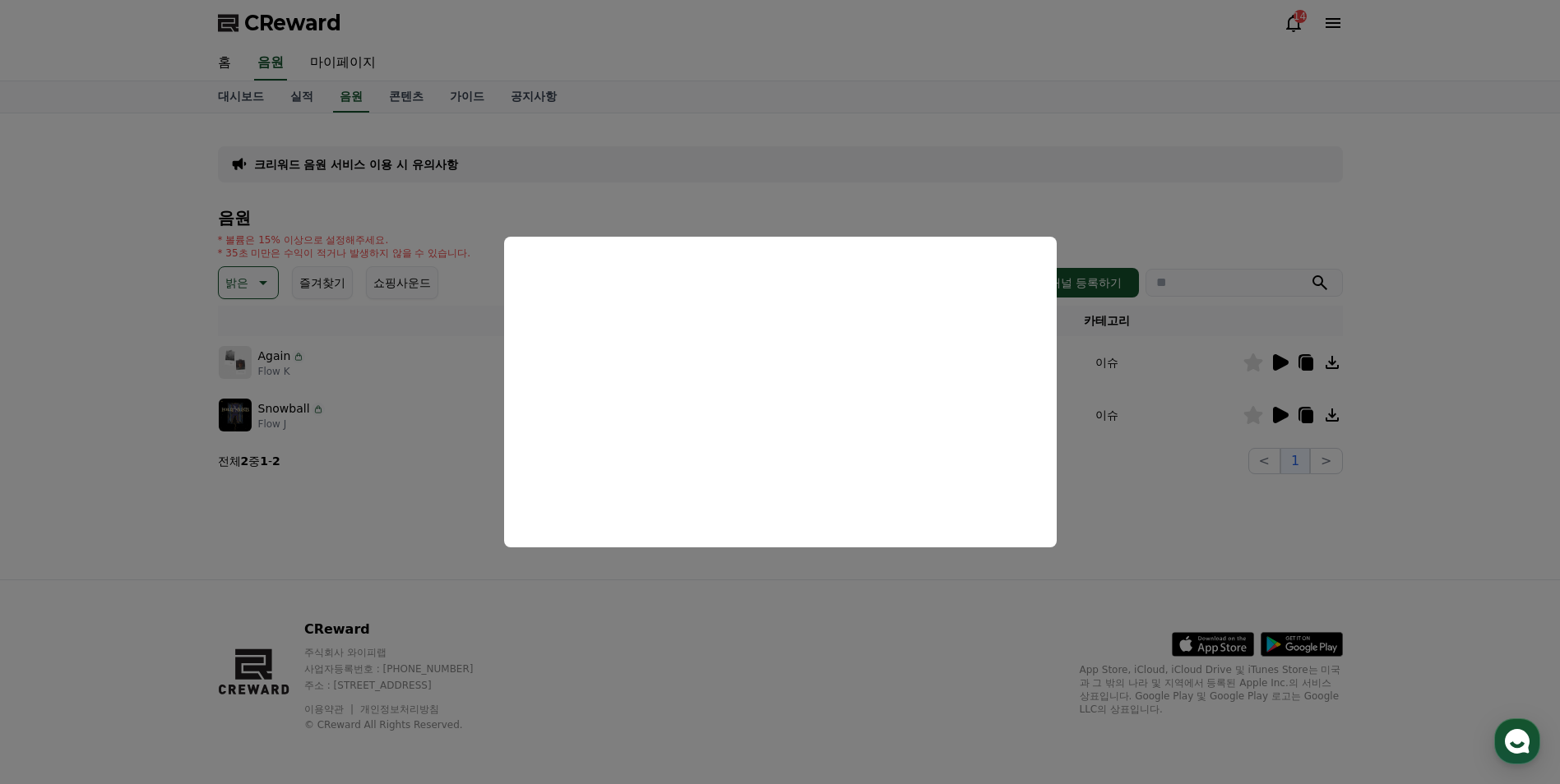
click at [1275, 413] on button "close modal" at bounding box center [780, 392] width 1560 height 784
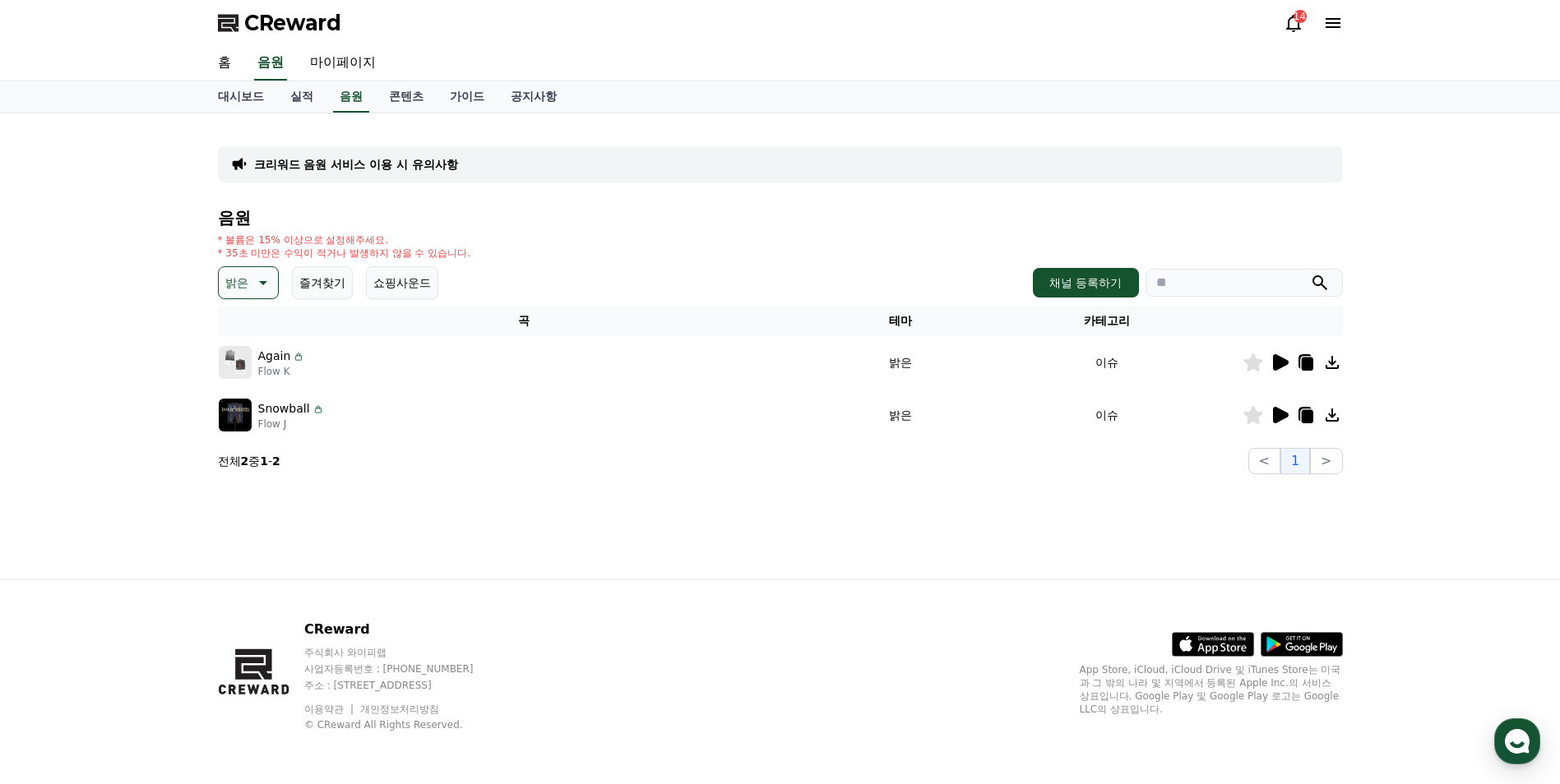
click at [1275, 413] on icon at bounding box center [1281, 415] width 16 height 17
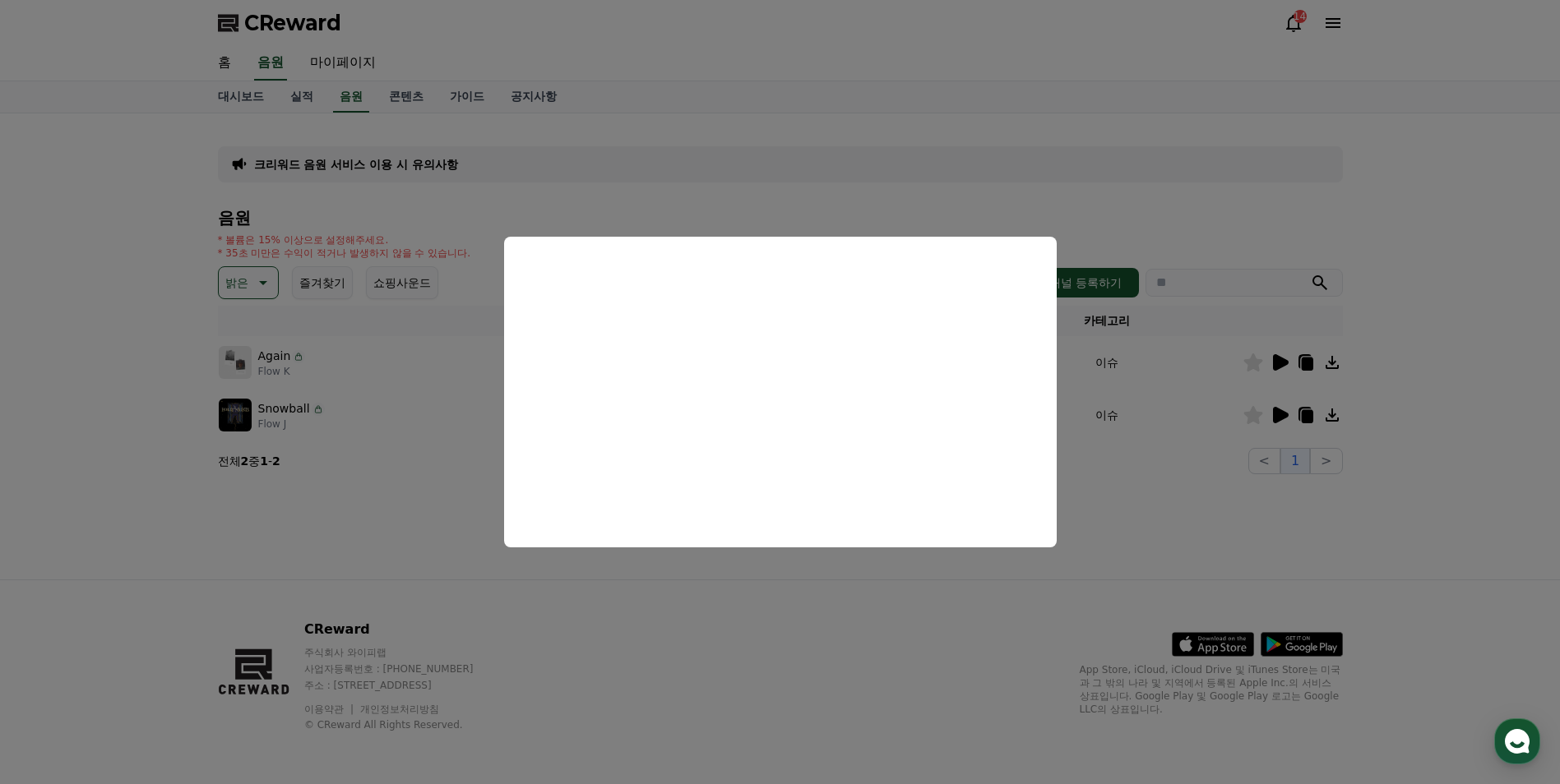
click at [243, 283] on button "close modal" at bounding box center [780, 392] width 1560 height 784
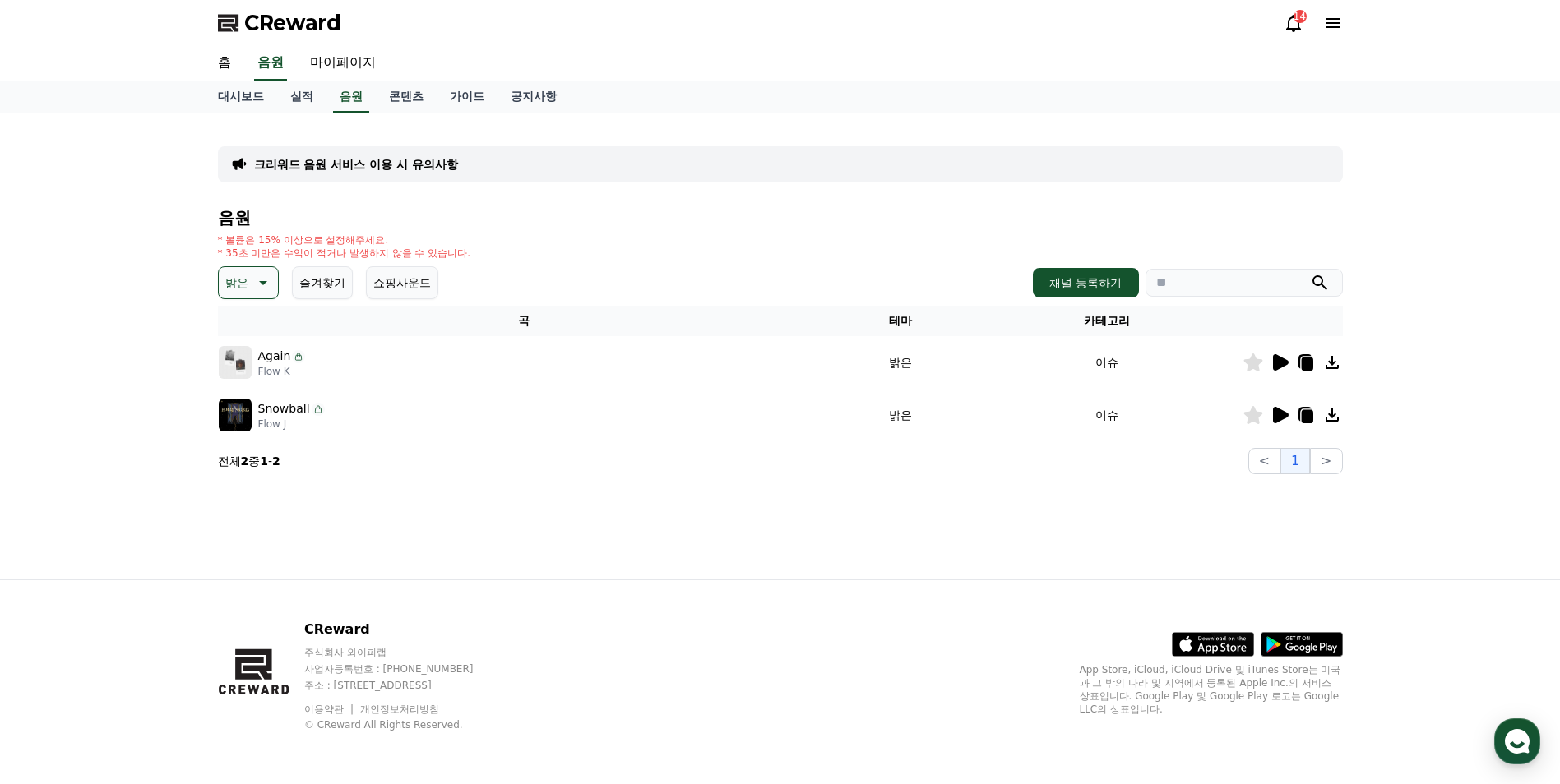
click at [243, 283] on p "밝은" at bounding box center [237, 283] width 23 height 23
click at [251, 377] on button "통통튀는" at bounding box center [249, 376] width 59 height 37
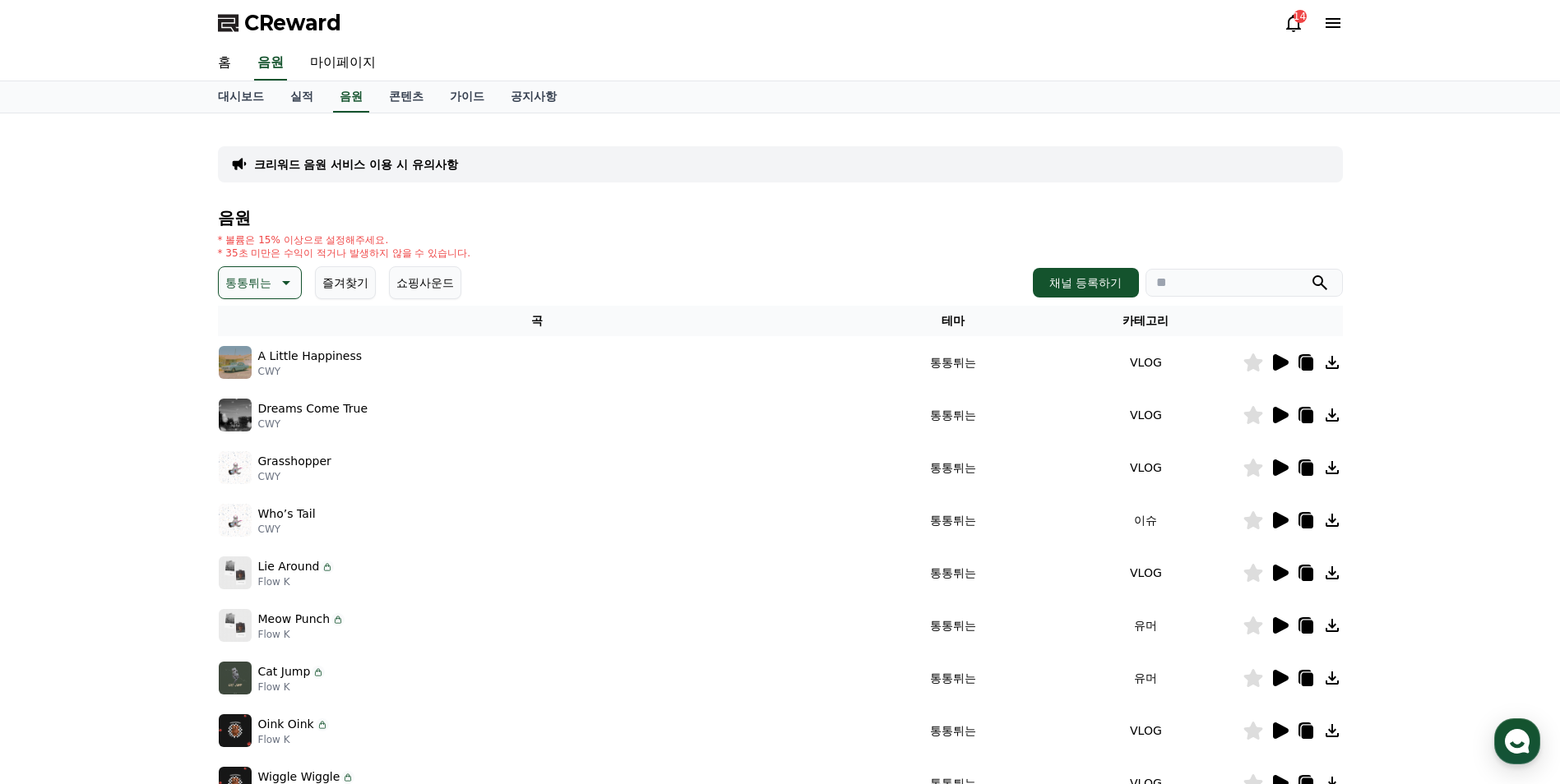
click at [1272, 364] on icon at bounding box center [1279, 362] width 20 height 20
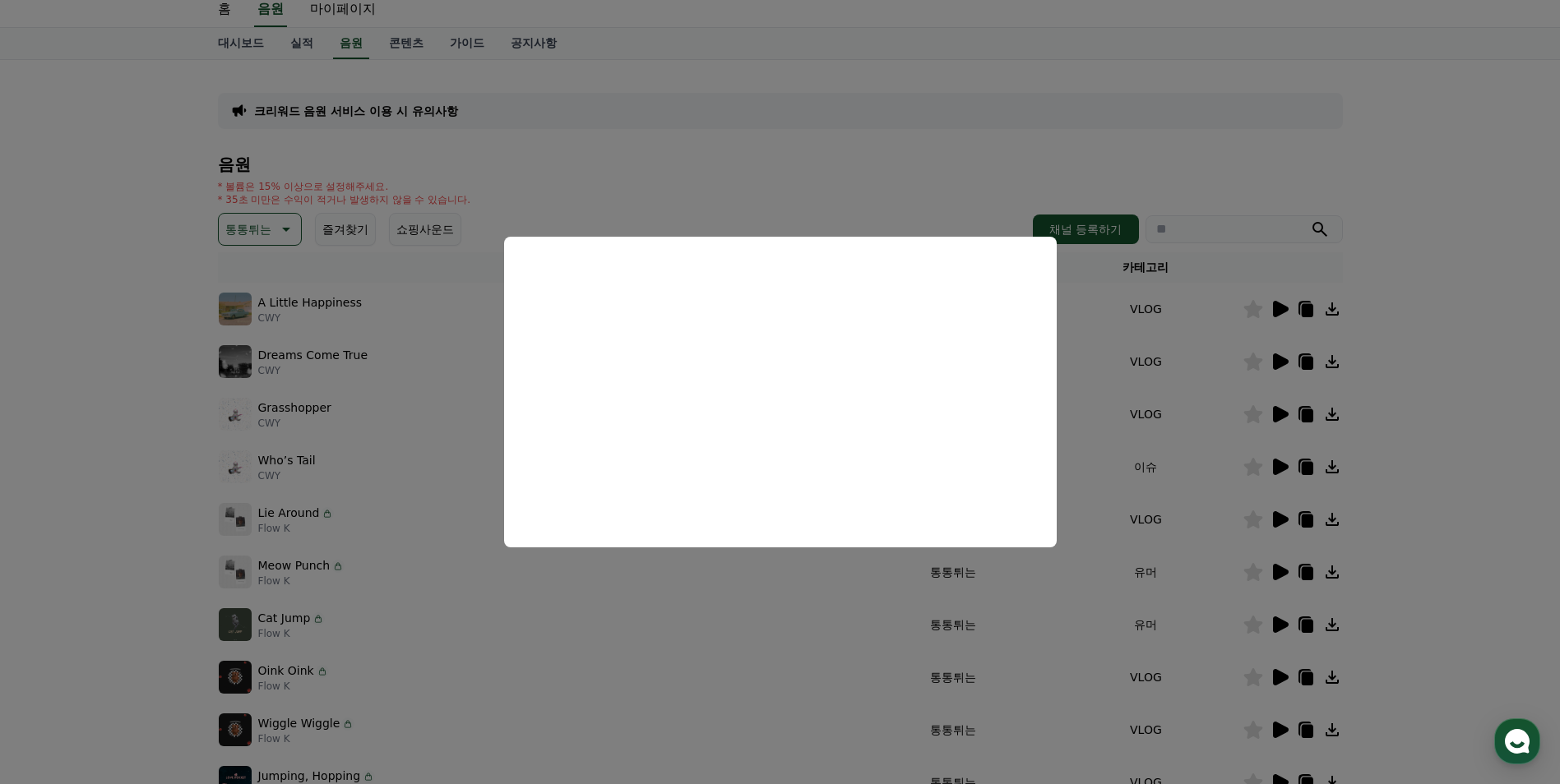
scroll to position [82, 0]
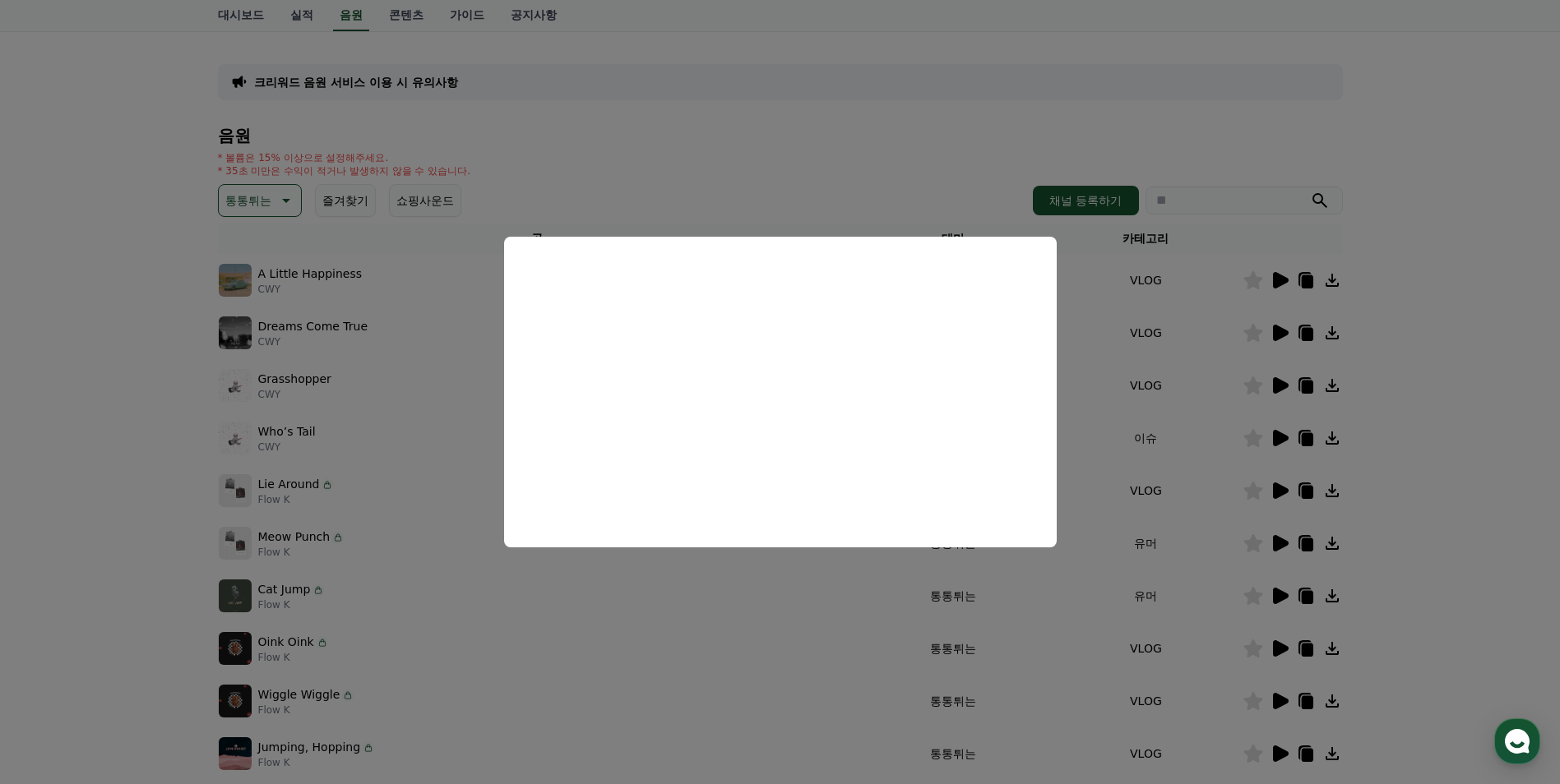
click at [1286, 327] on button "close modal" at bounding box center [780, 392] width 1560 height 784
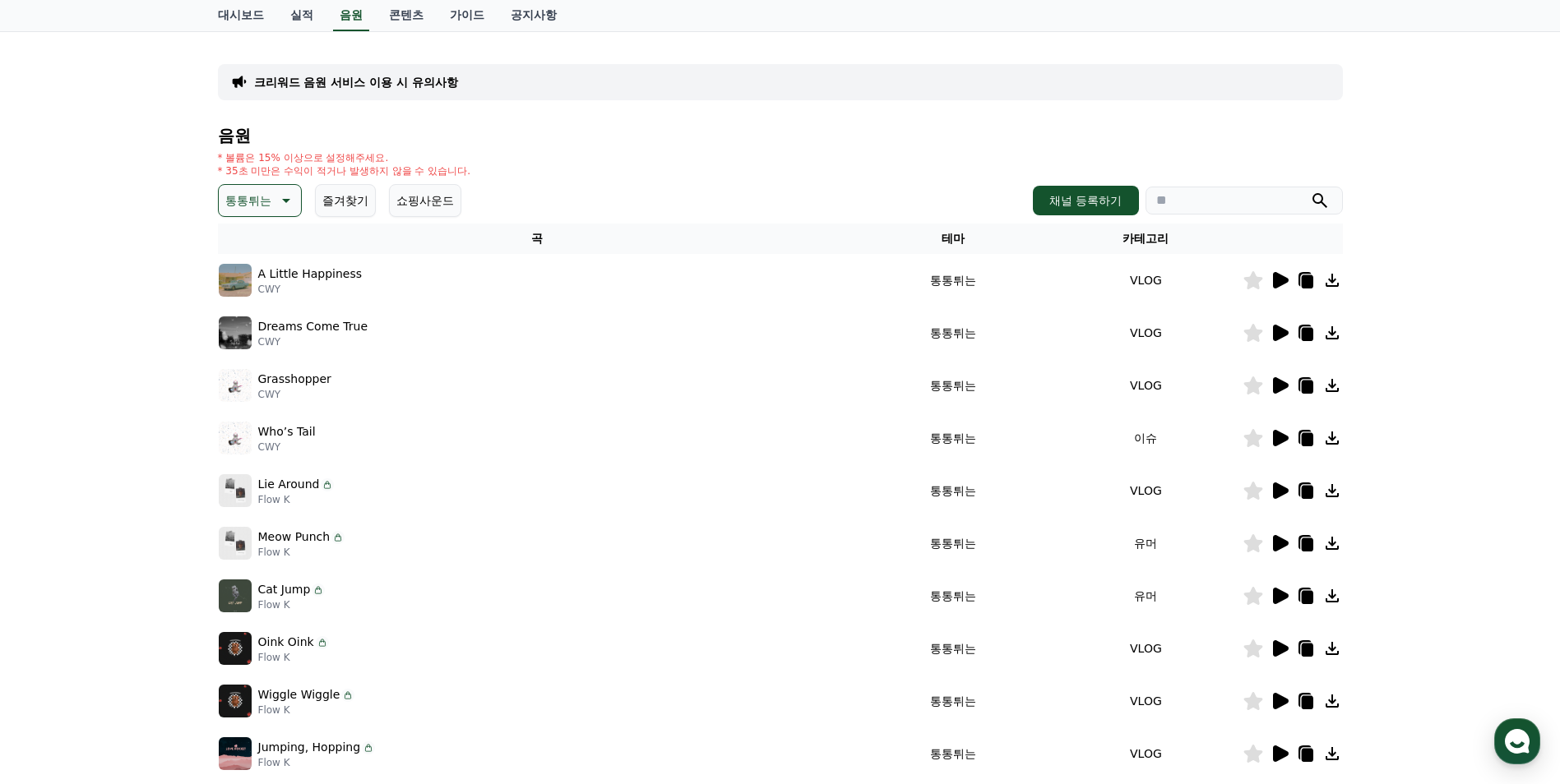
click at [1286, 327] on icon at bounding box center [1279, 333] width 20 height 20
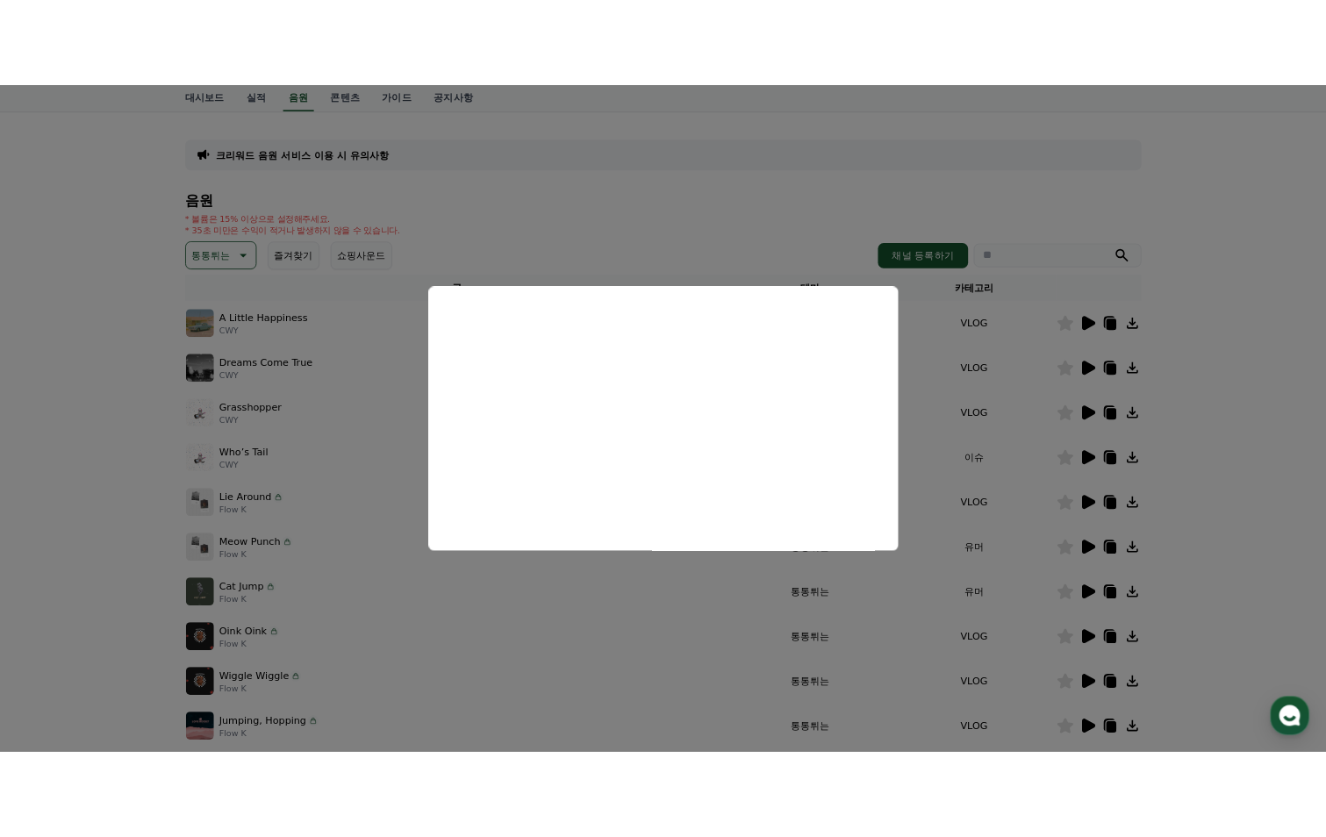
scroll to position [176, 0]
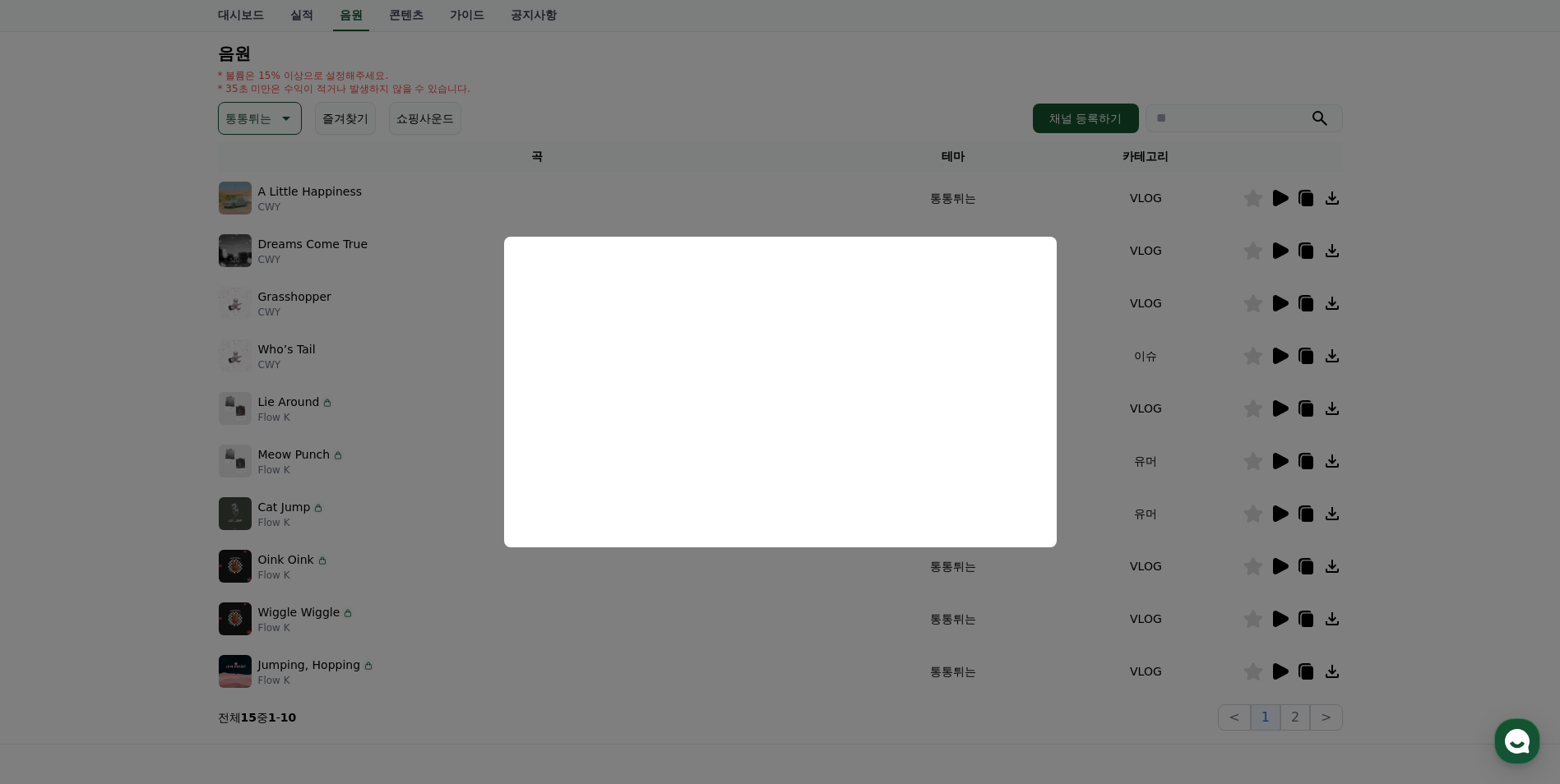
click at [1275, 305] on button "close modal" at bounding box center [780, 392] width 1560 height 784
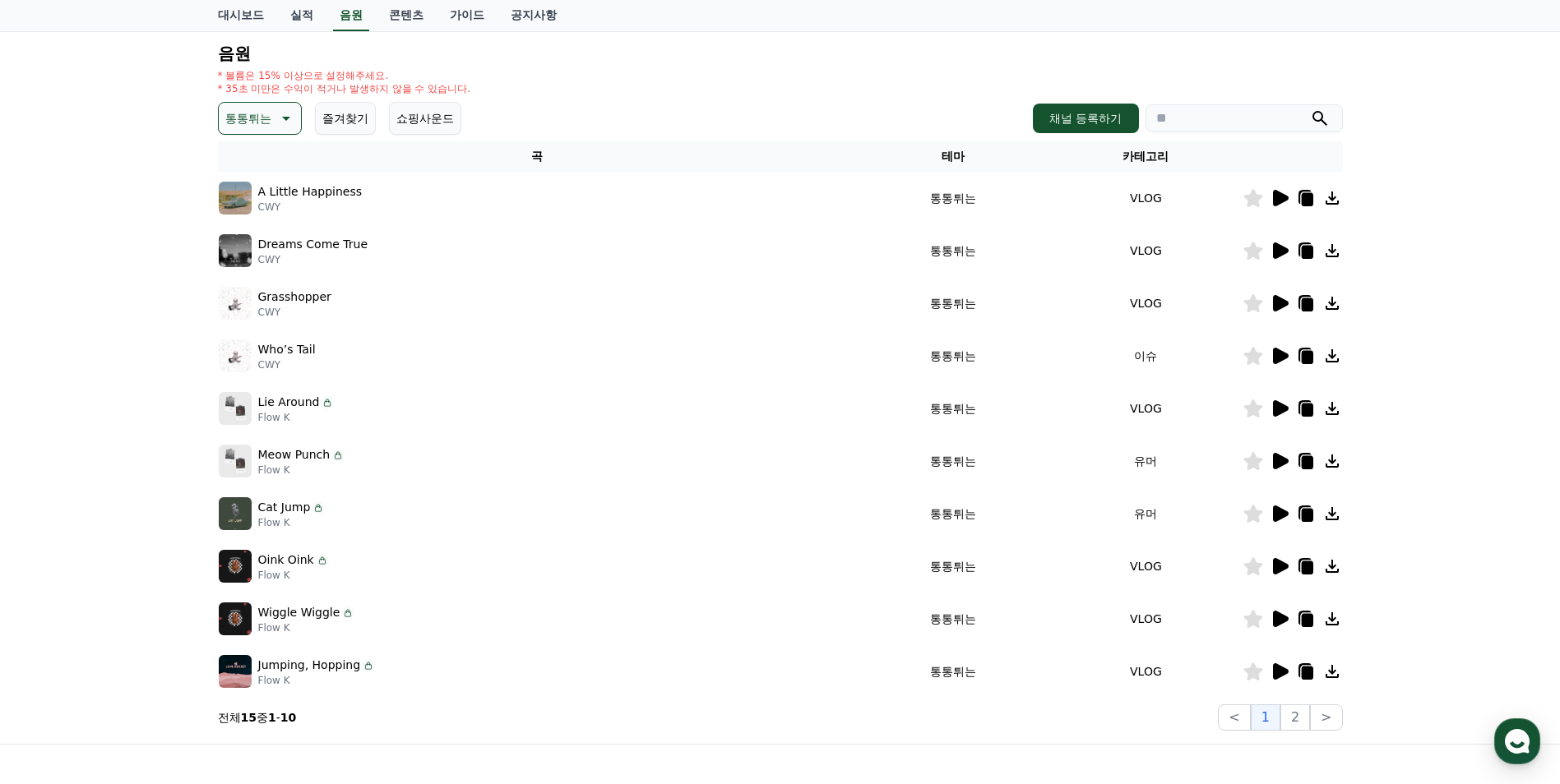
click at [1275, 305] on icon at bounding box center [1281, 303] width 16 height 17
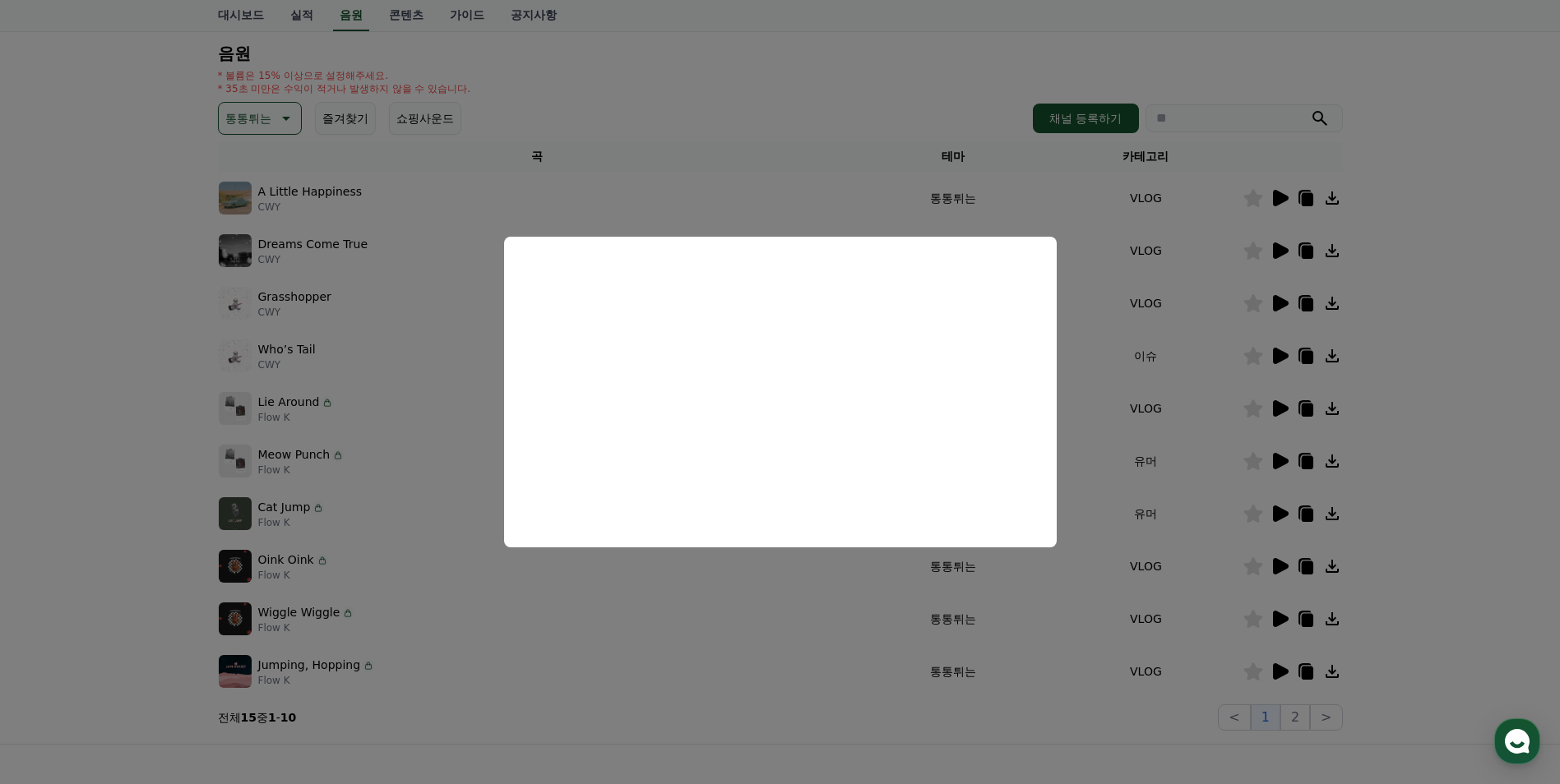
click at [1284, 346] on button "close modal" at bounding box center [780, 392] width 1560 height 784
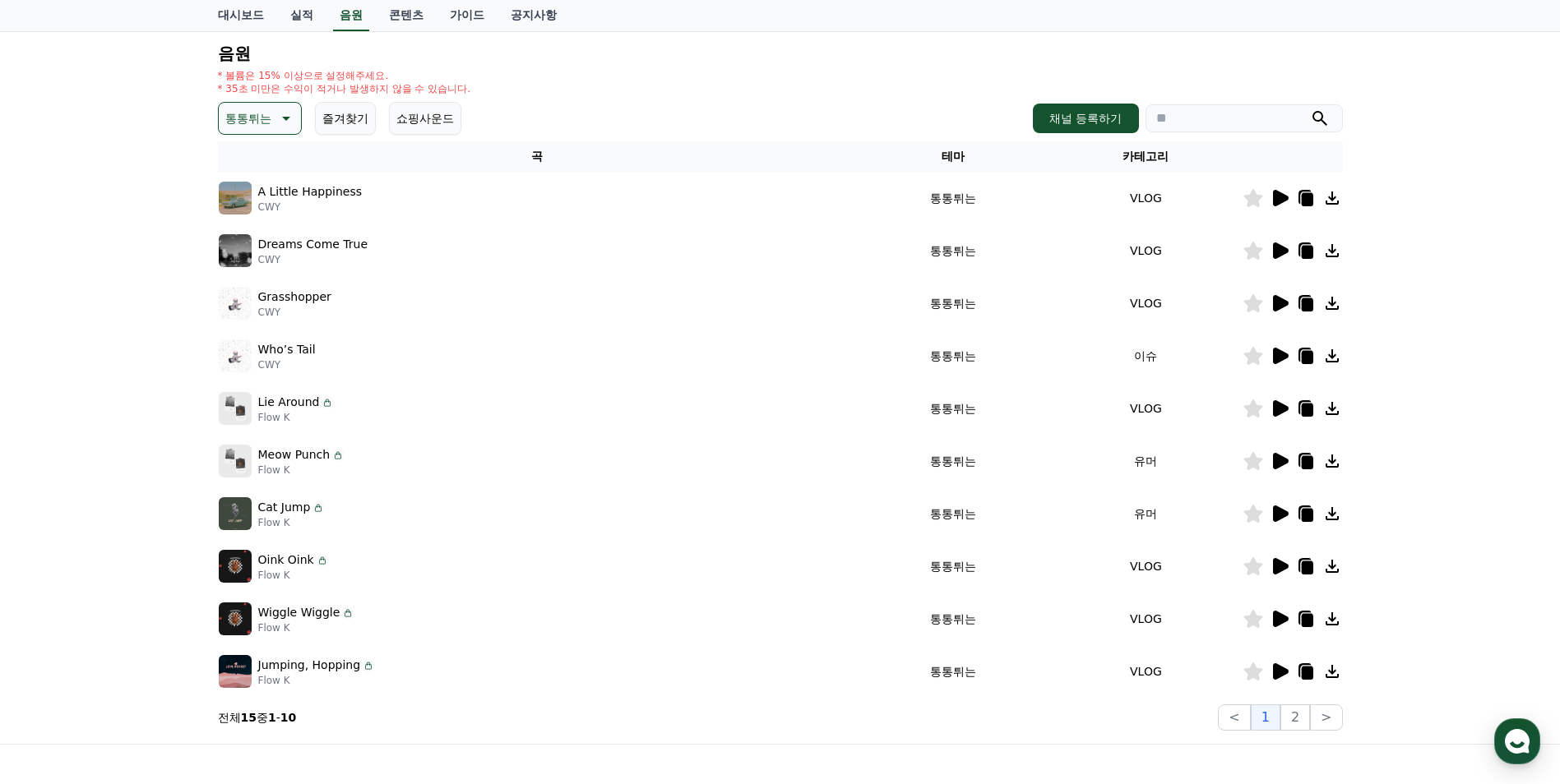
click at [1278, 349] on icon at bounding box center [1281, 356] width 16 height 17
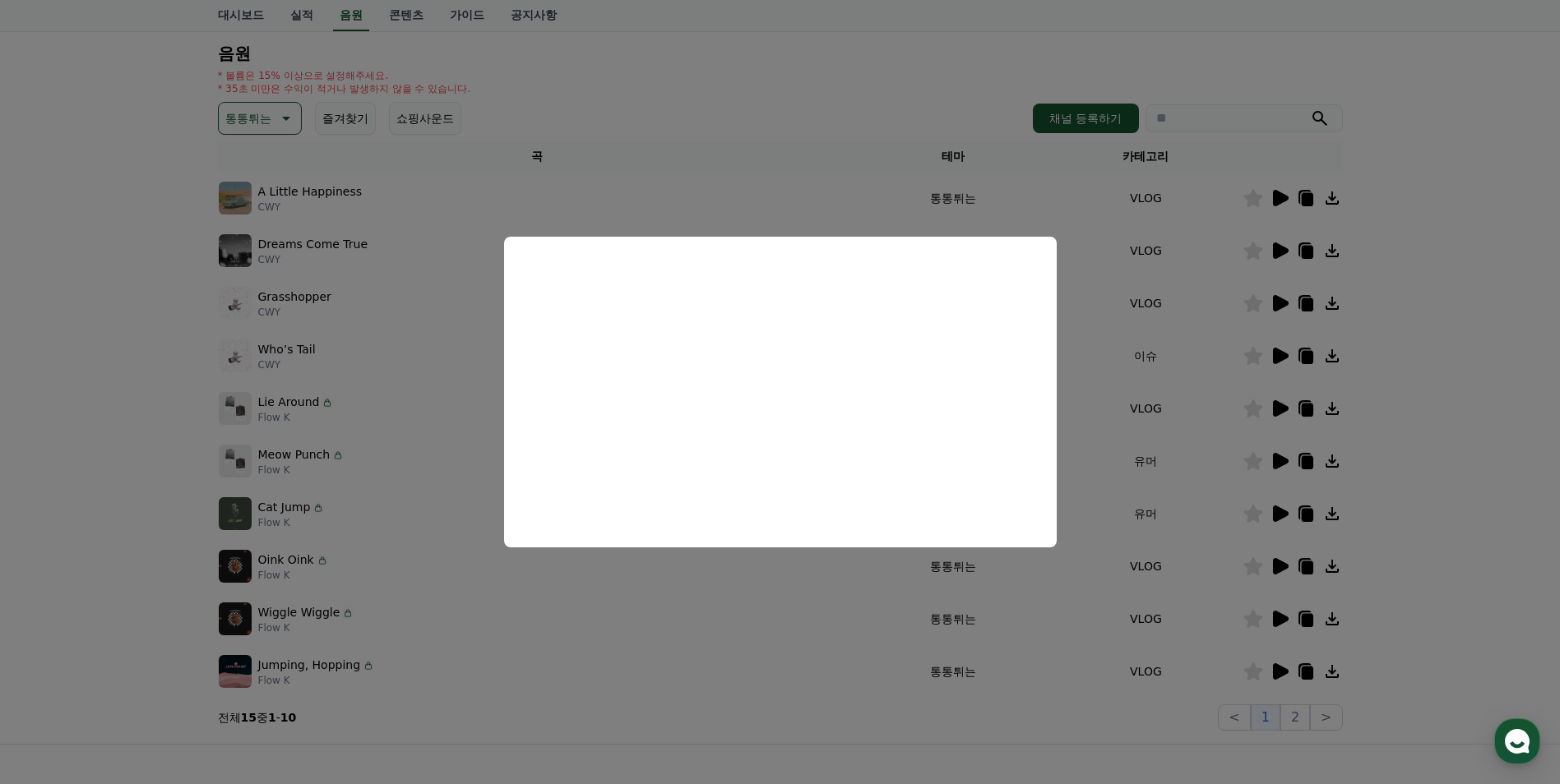
click at [1268, 407] on button "close modal" at bounding box center [780, 392] width 1560 height 784
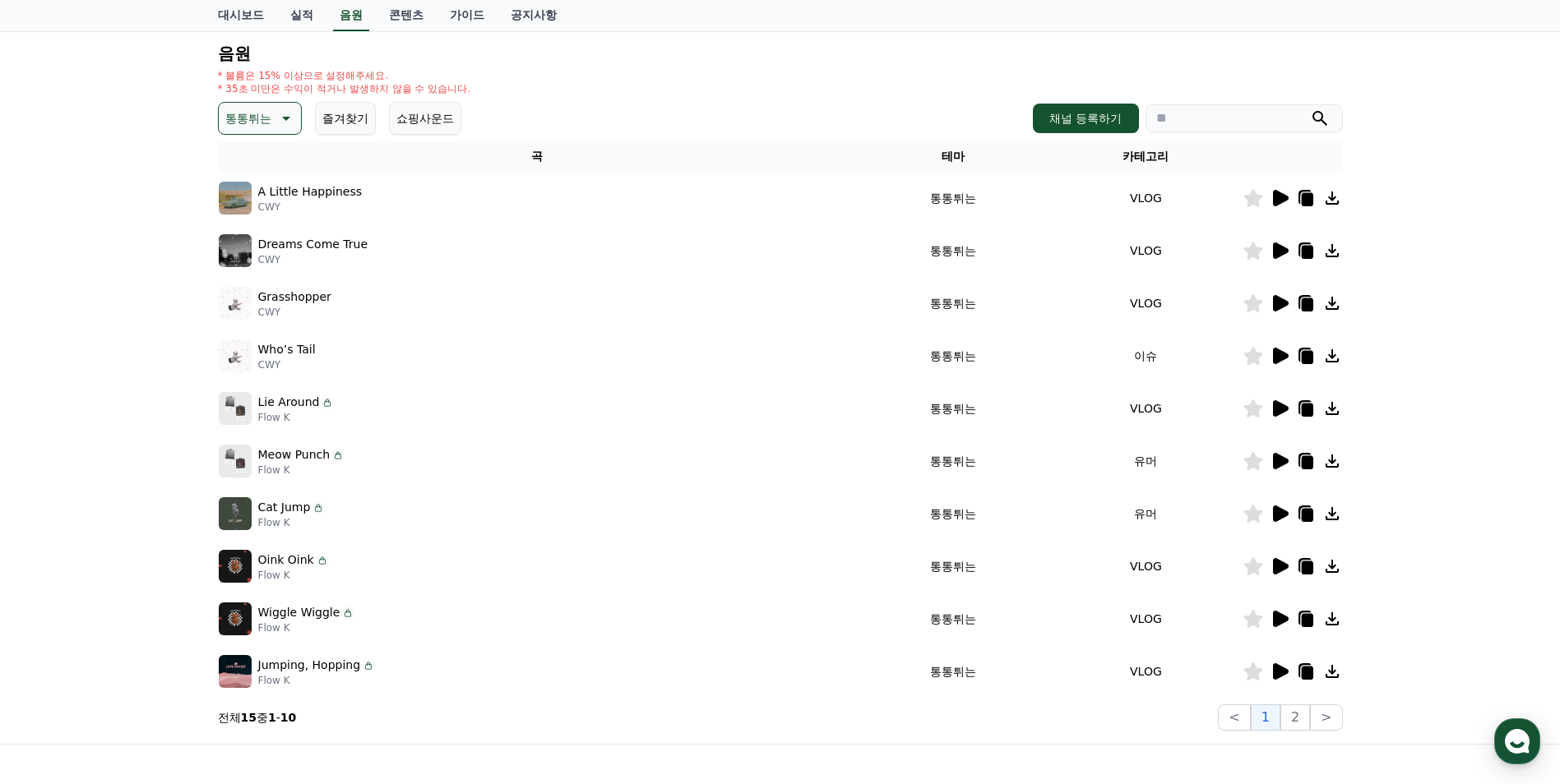
click at [1271, 407] on icon at bounding box center [1279, 408] width 20 height 20
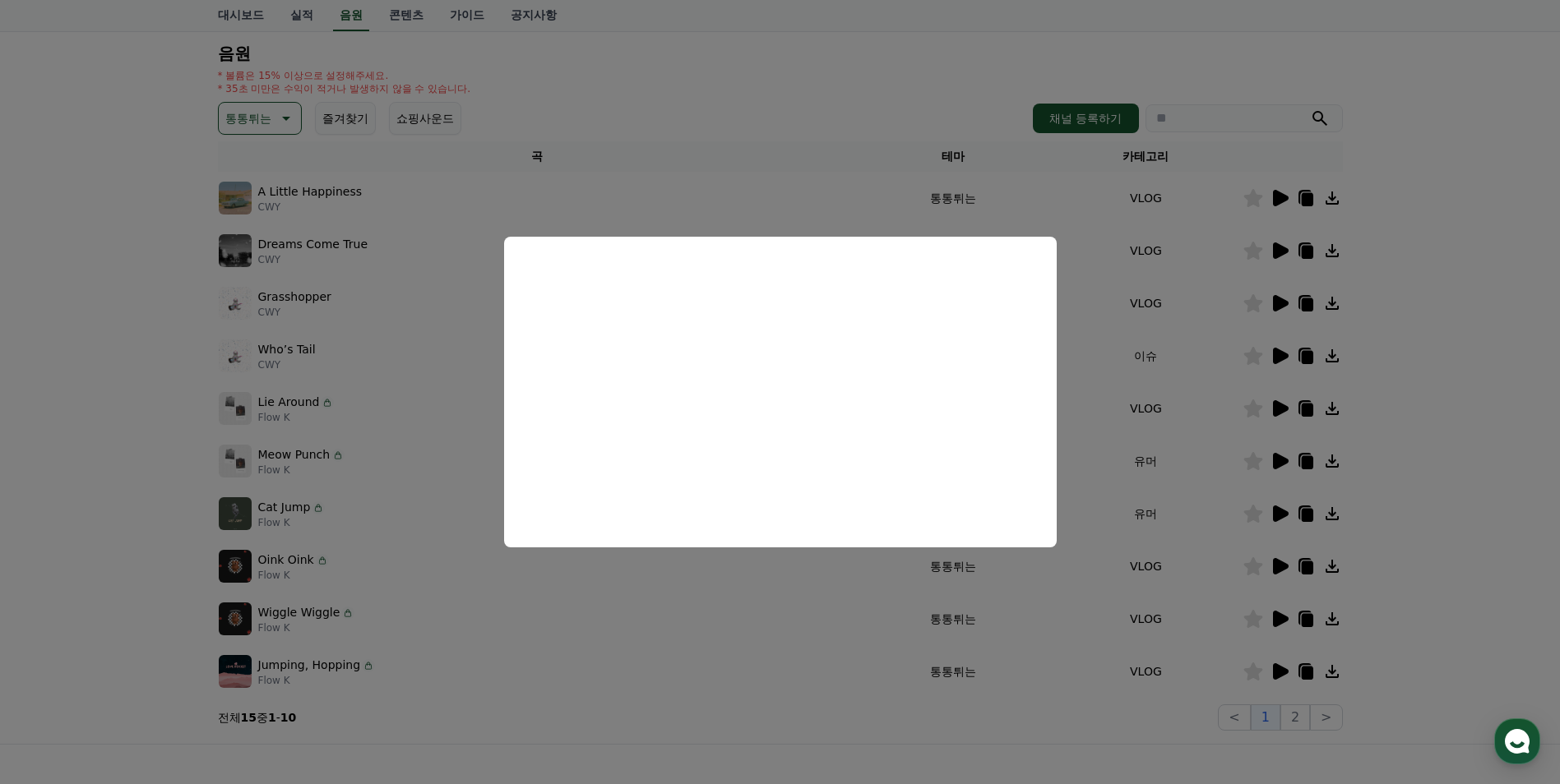
click at [1435, 378] on button "close modal" at bounding box center [780, 392] width 1560 height 784
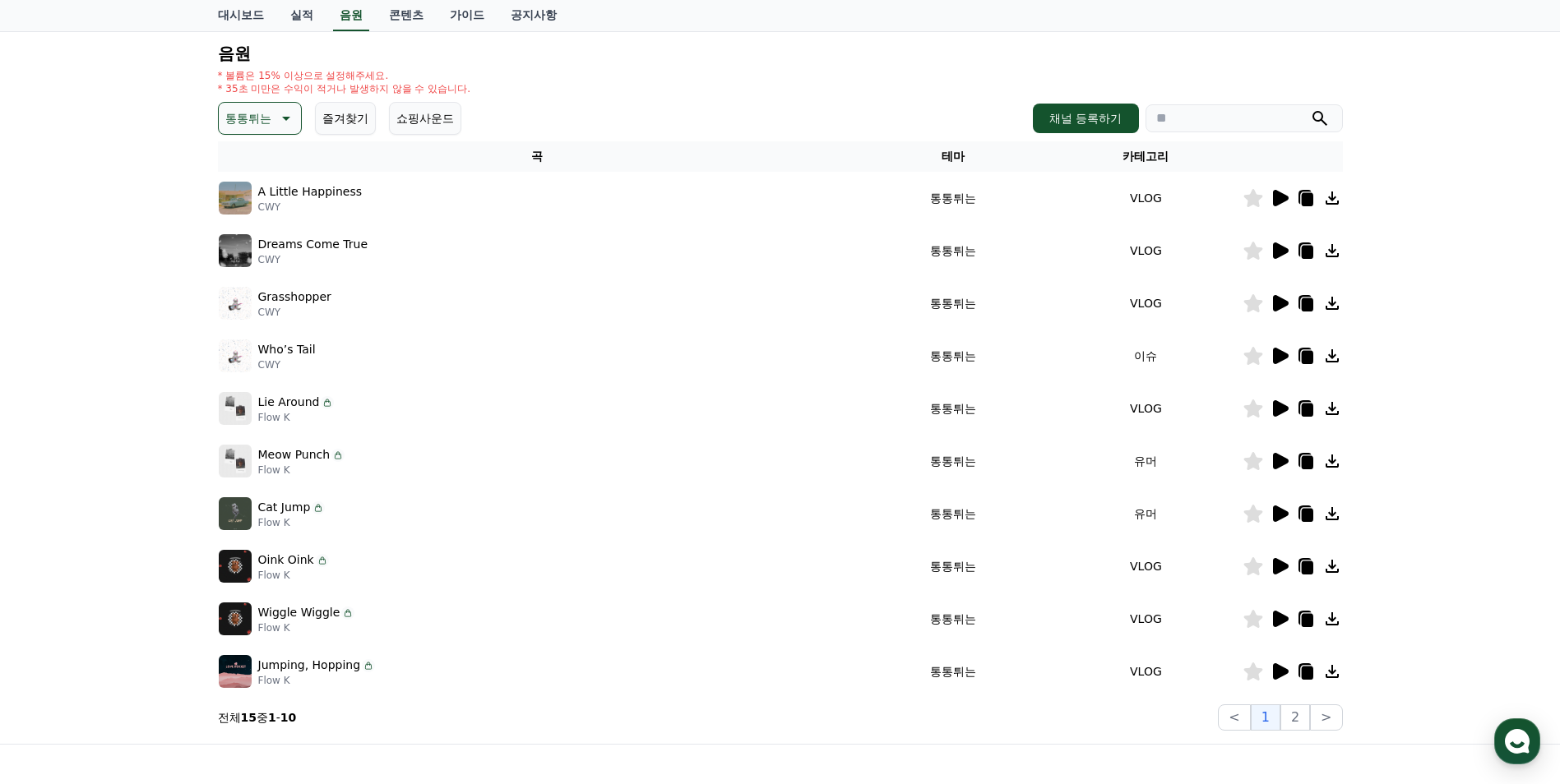
click at [1284, 400] on icon at bounding box center [1279, 408] width 20 height 20
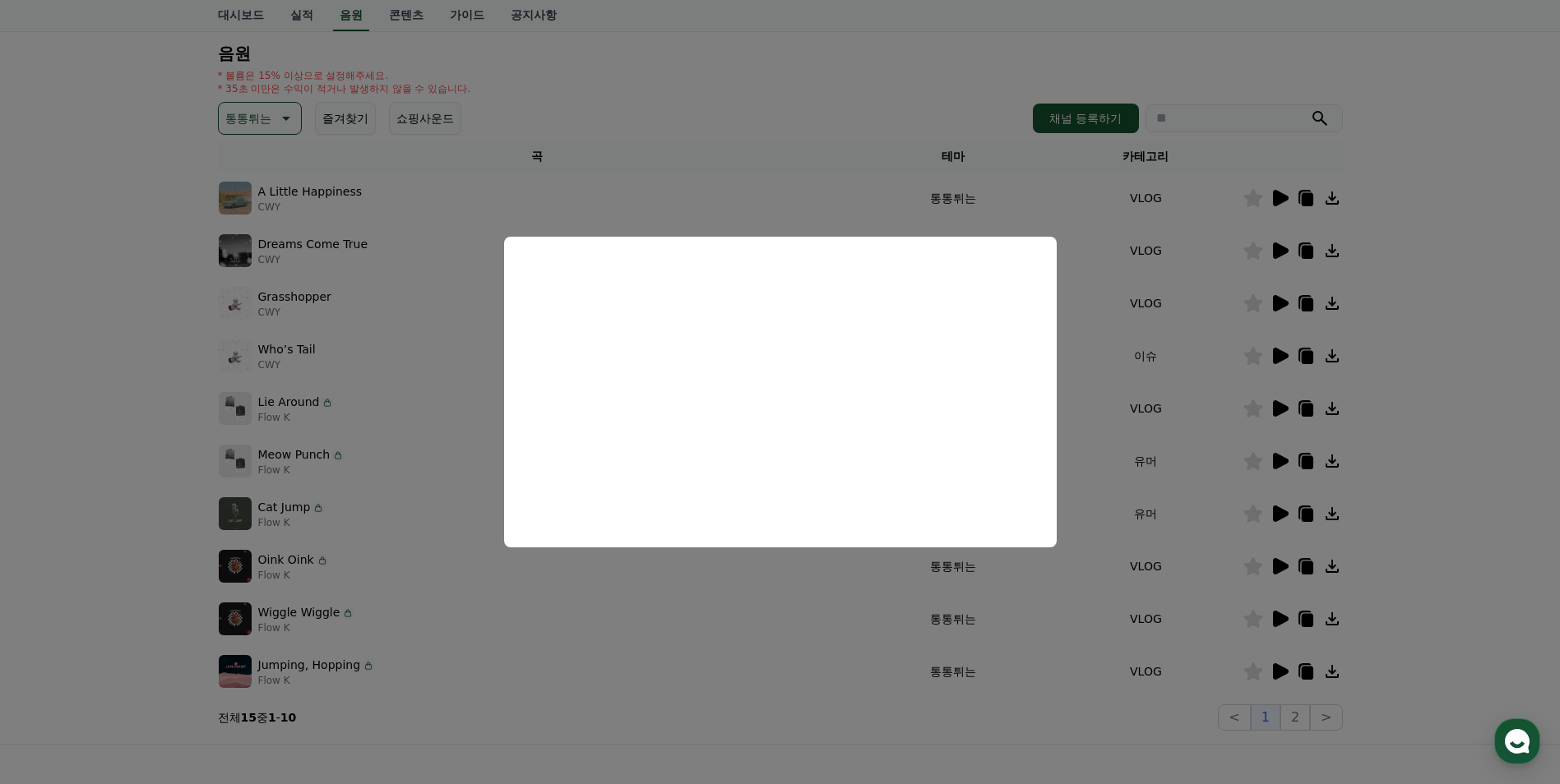
click at [1414, 359] on button "close modal" at bounding box center [780, 392] width 1560 height 784
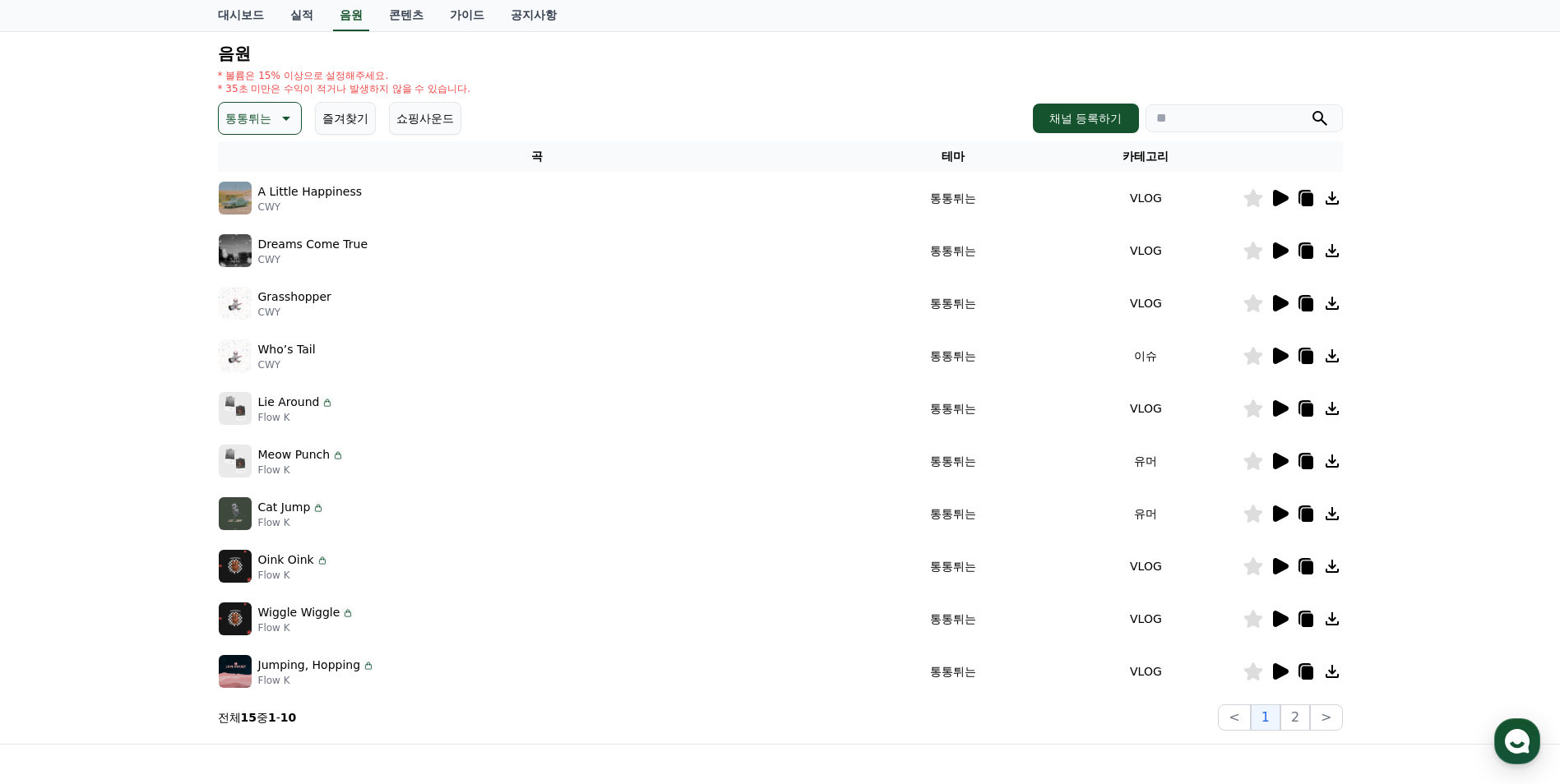
click at [1333, 405] on icon at bounding box center [1331, 408] width 20 height 20
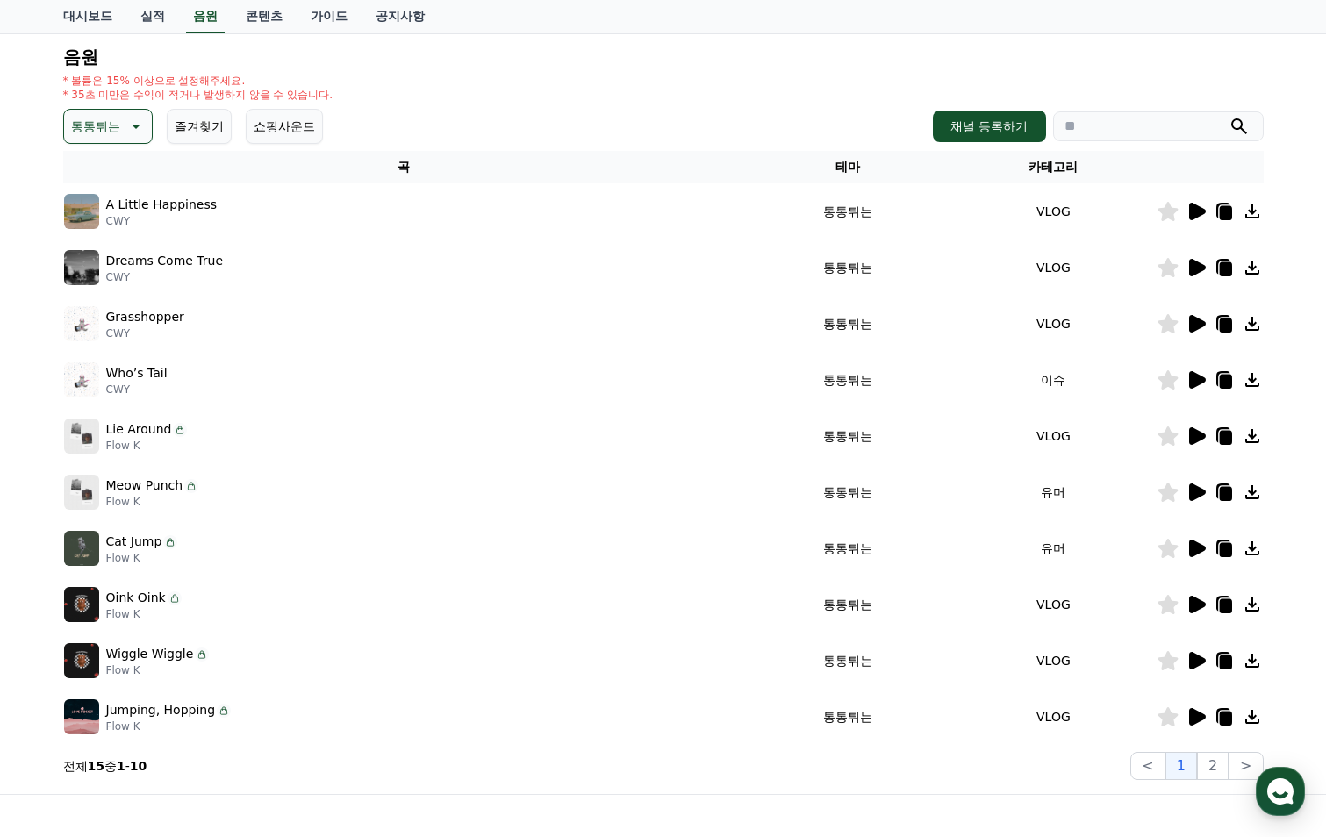
click at [1196, 485] on icon at bounding box center [1197, 493] width 17 height 18
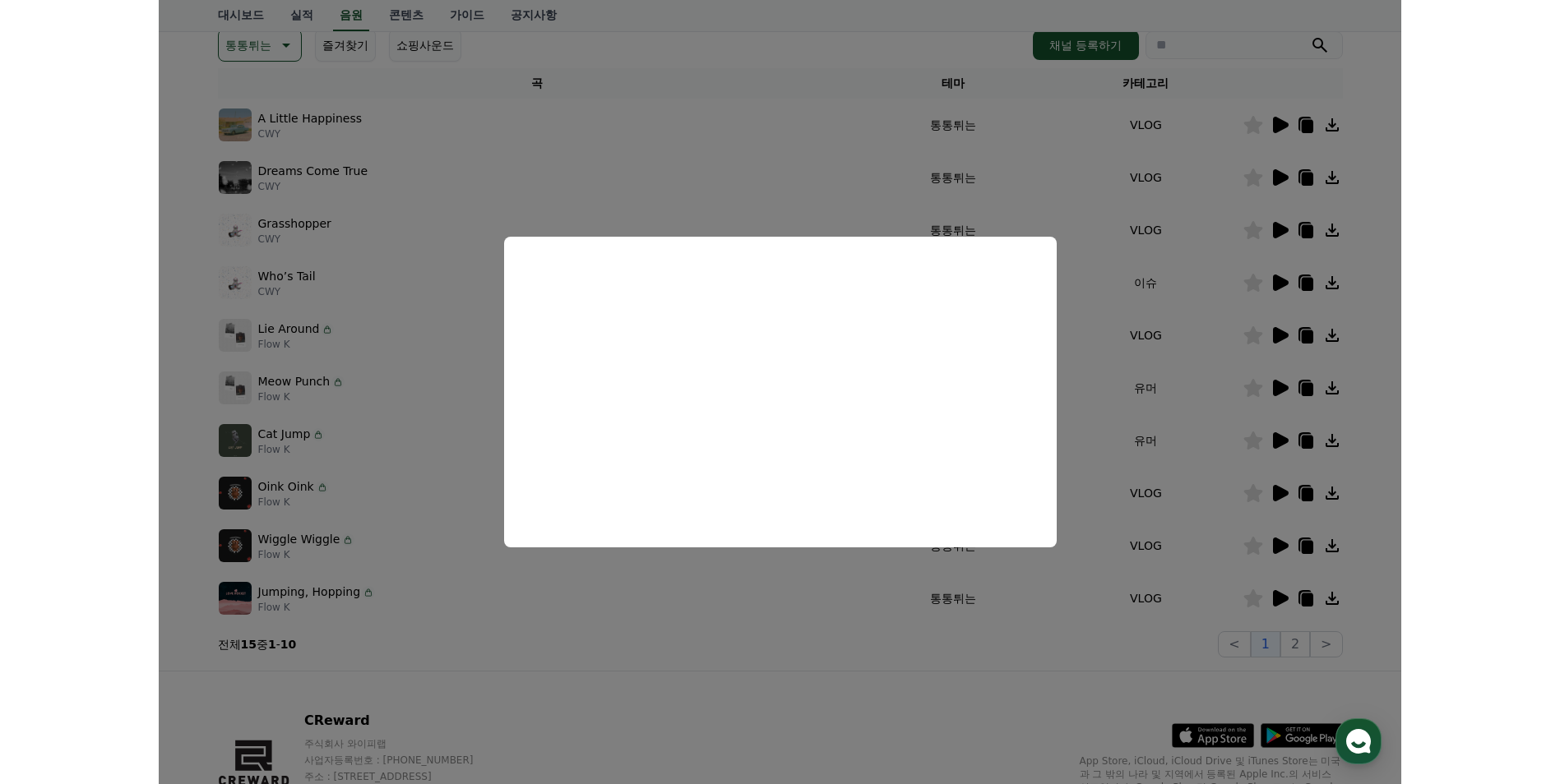
scroll to position [329, 0]
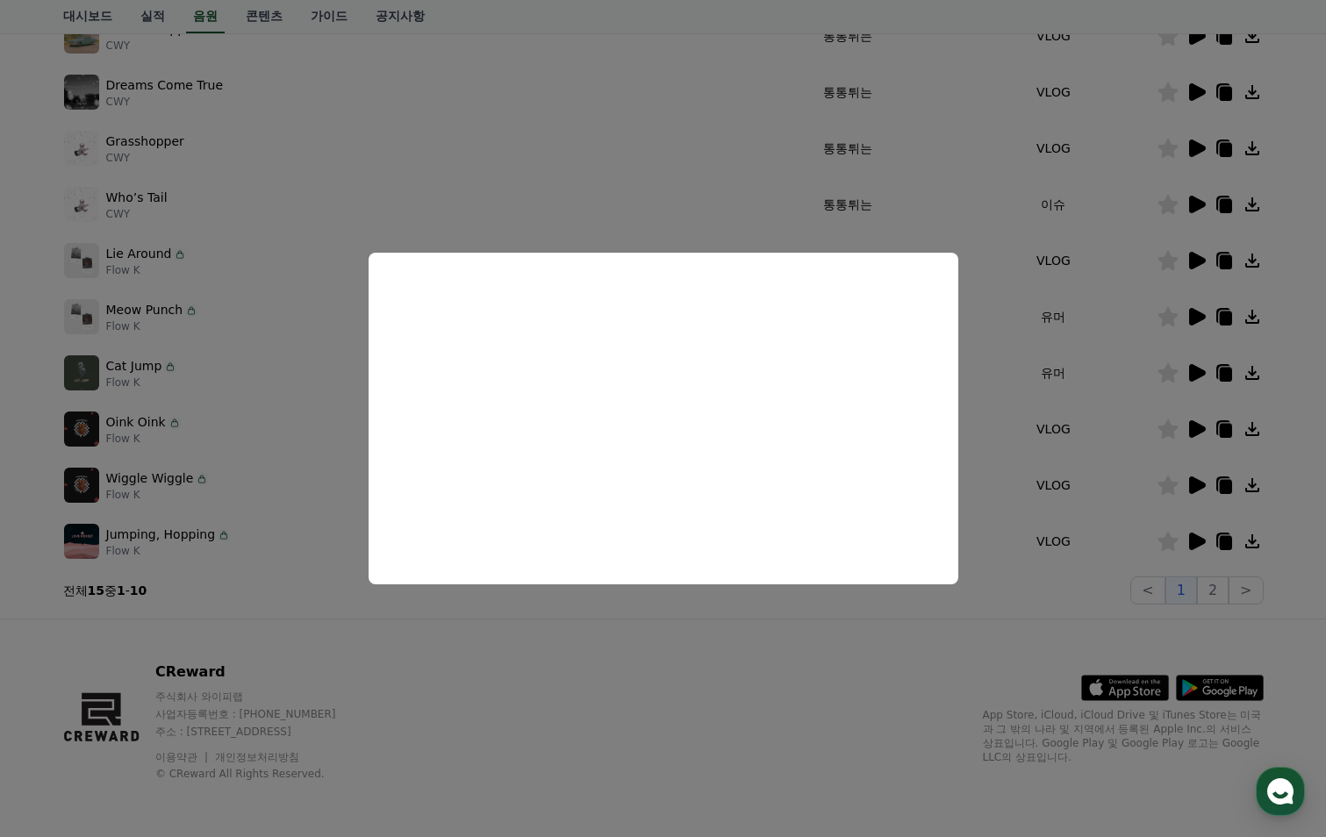
click at [1198, 366] on button "close modal" at bounding box center [663, 418] width 1326 height 837
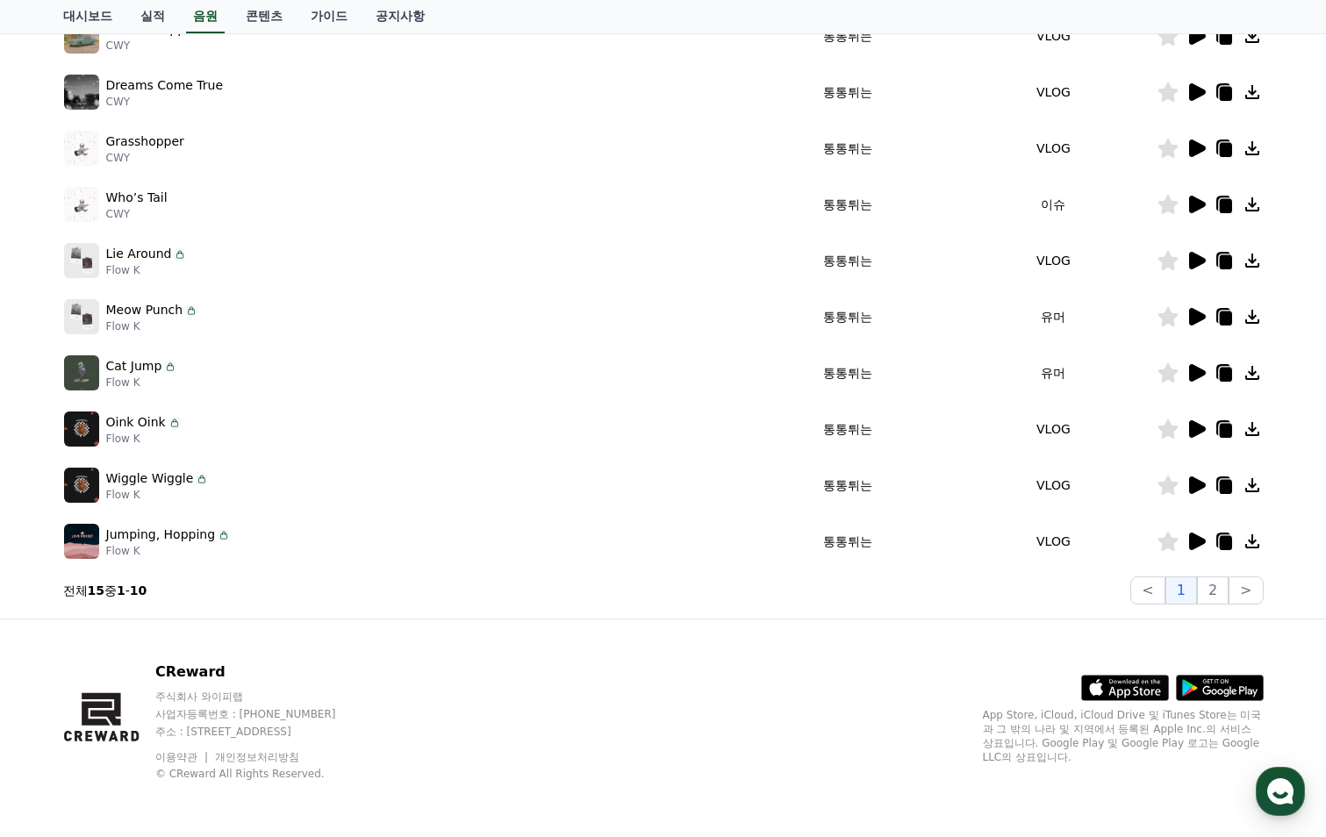
click at [1198, 366] on icon at bounding box center [1196, 373] width 21 height 21
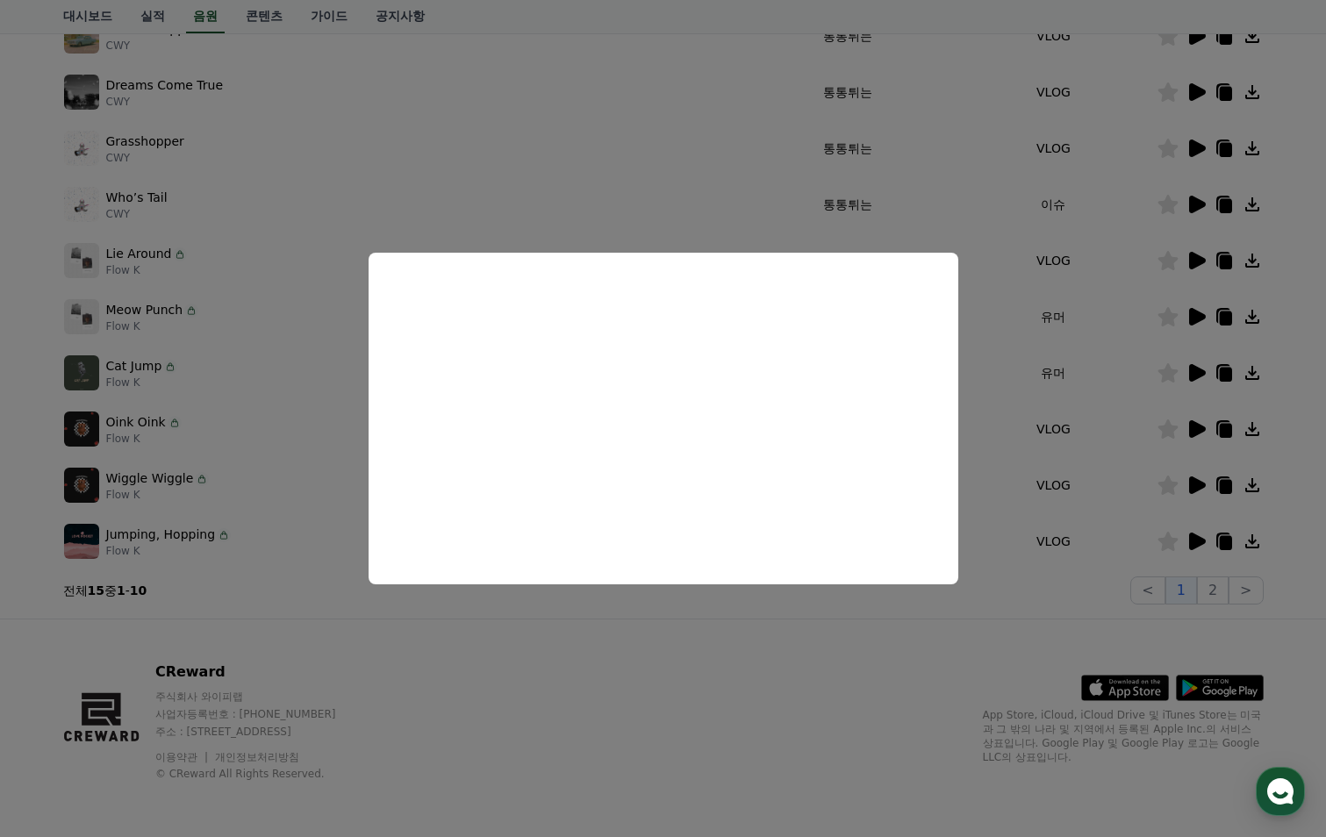
click at [1192, 428] on button "close modal" at bounding box center [663, 418] width 1326 height 837
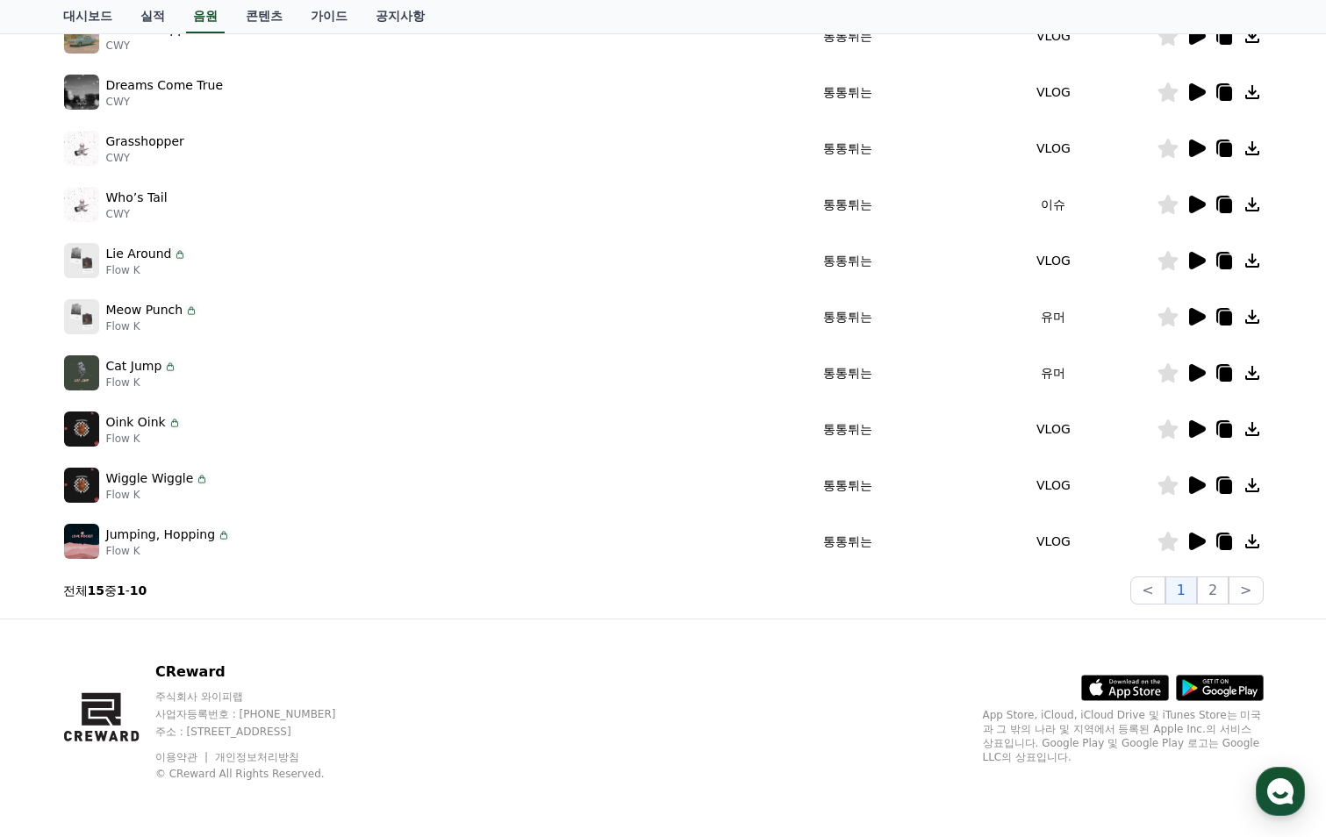
click at [1188, 430] on icon at bounding box center [1196, 429] width 21 height 21
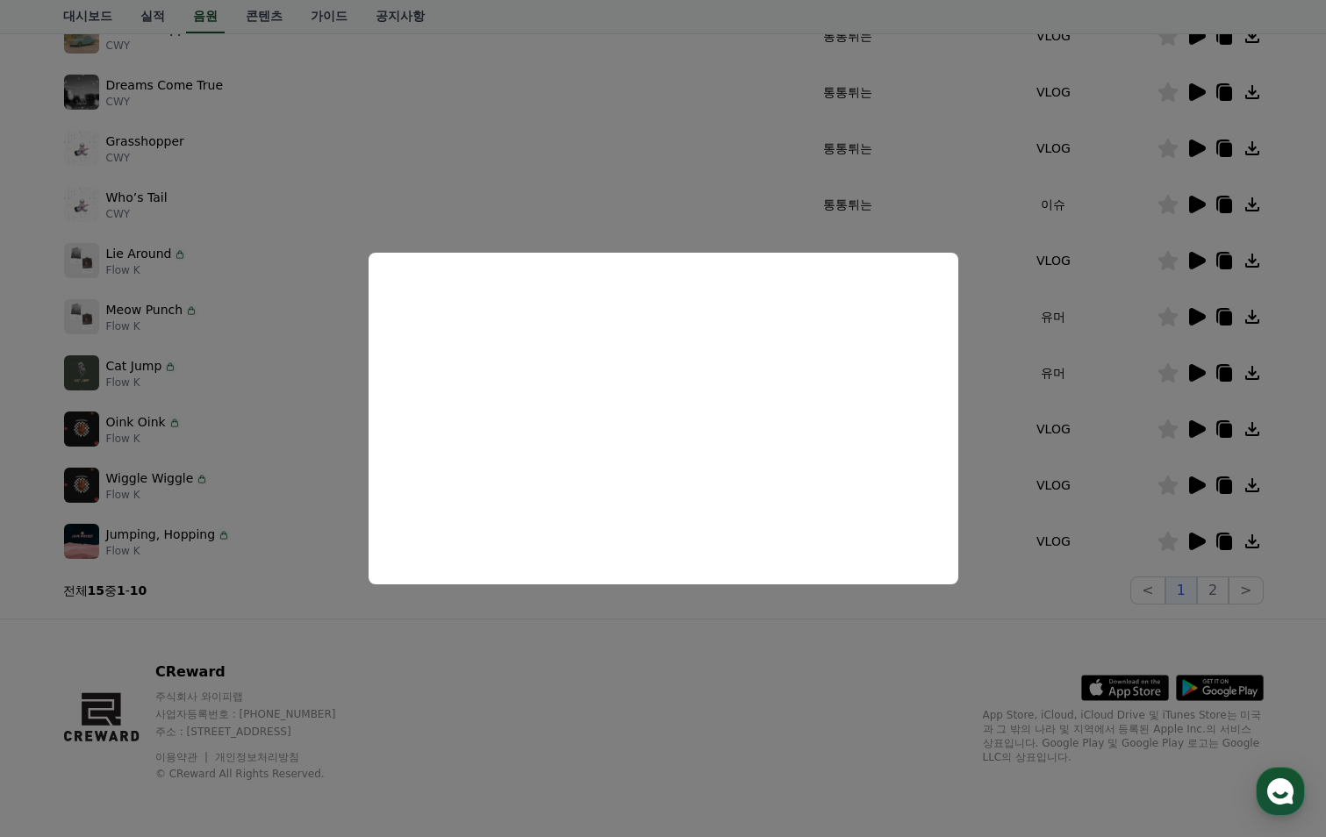
click at [1203, 483] on button "close modal" at bounding box center [663, 418] width 1326 height 837
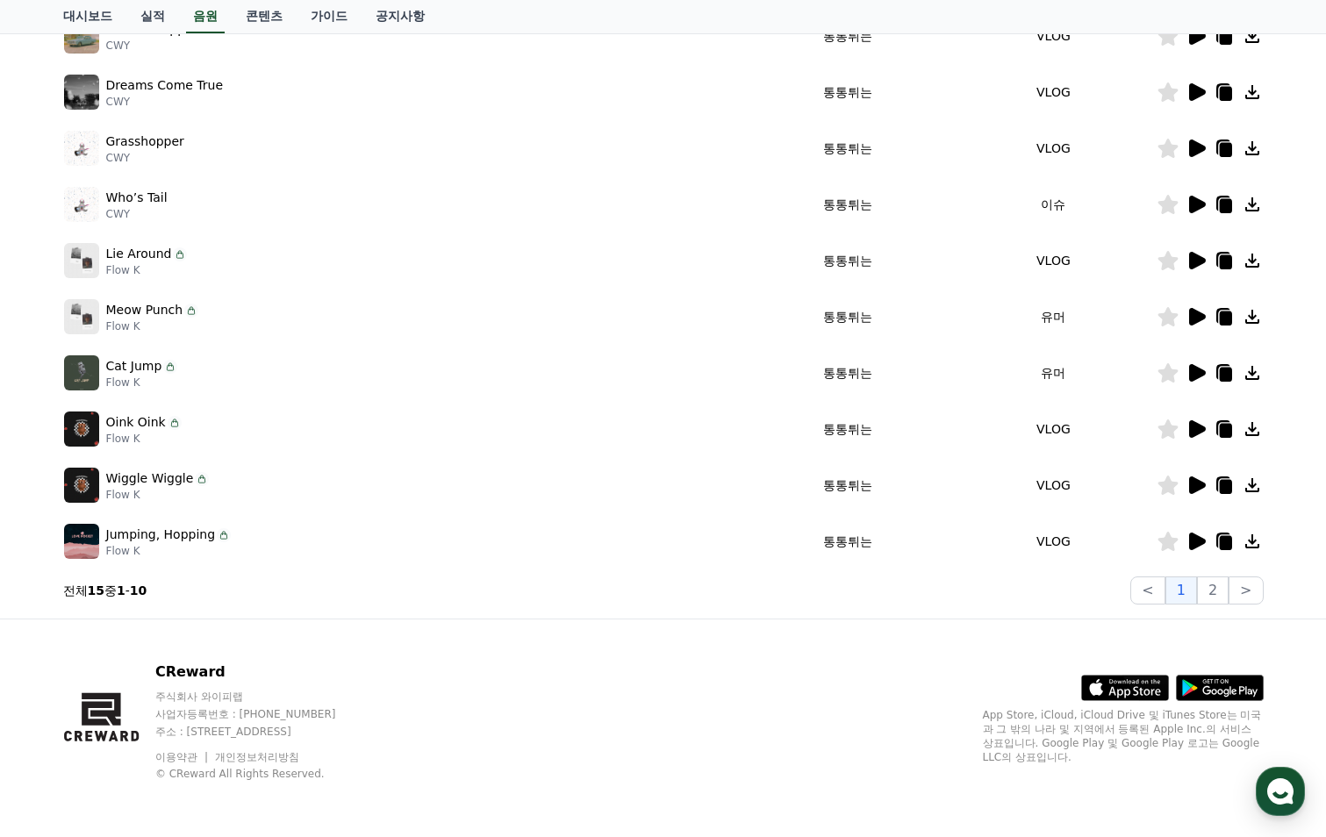
click at [1203, 483] on icon at bounding box center [1197, 486] width 17 height 18
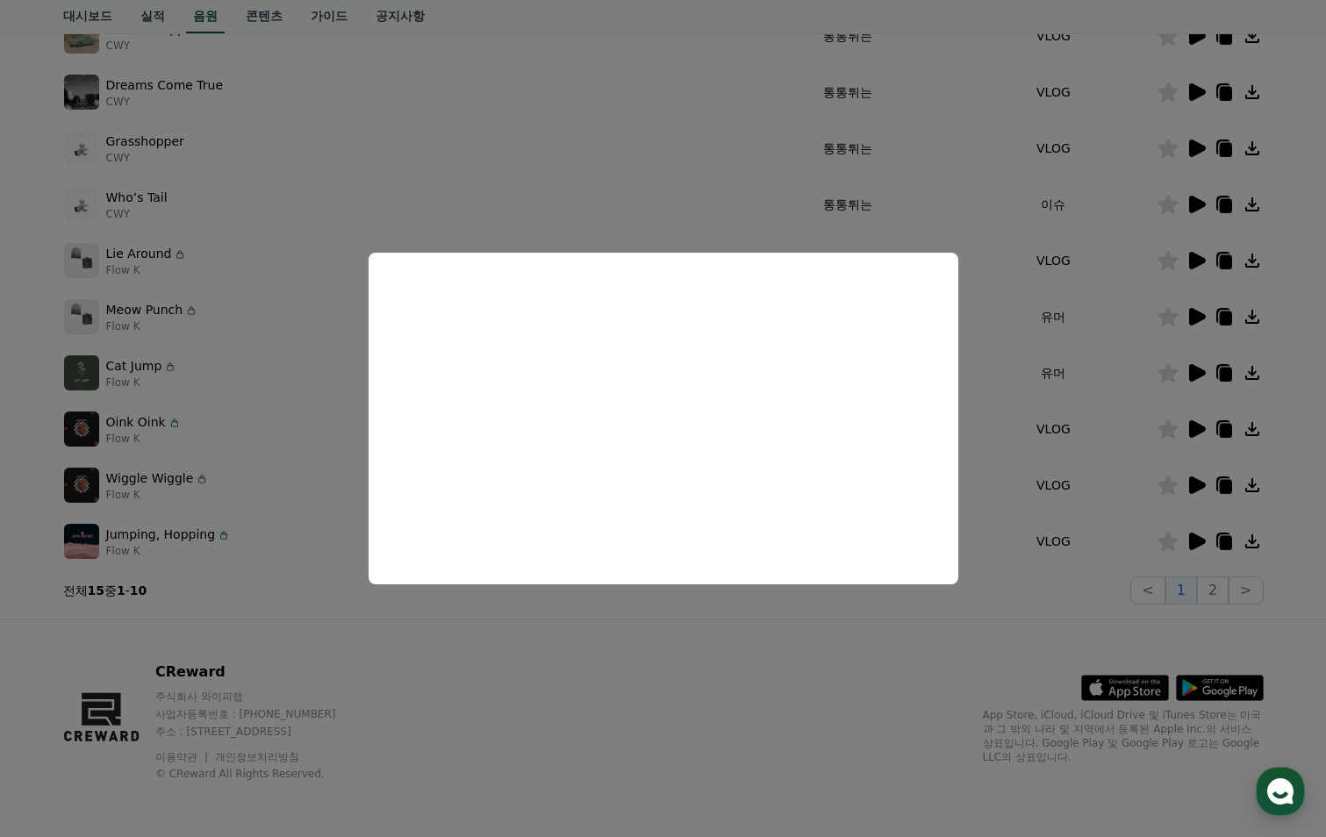
click at [1200, 536] on button "close modal" at bounding box center [663, 418] width 1326 height 837
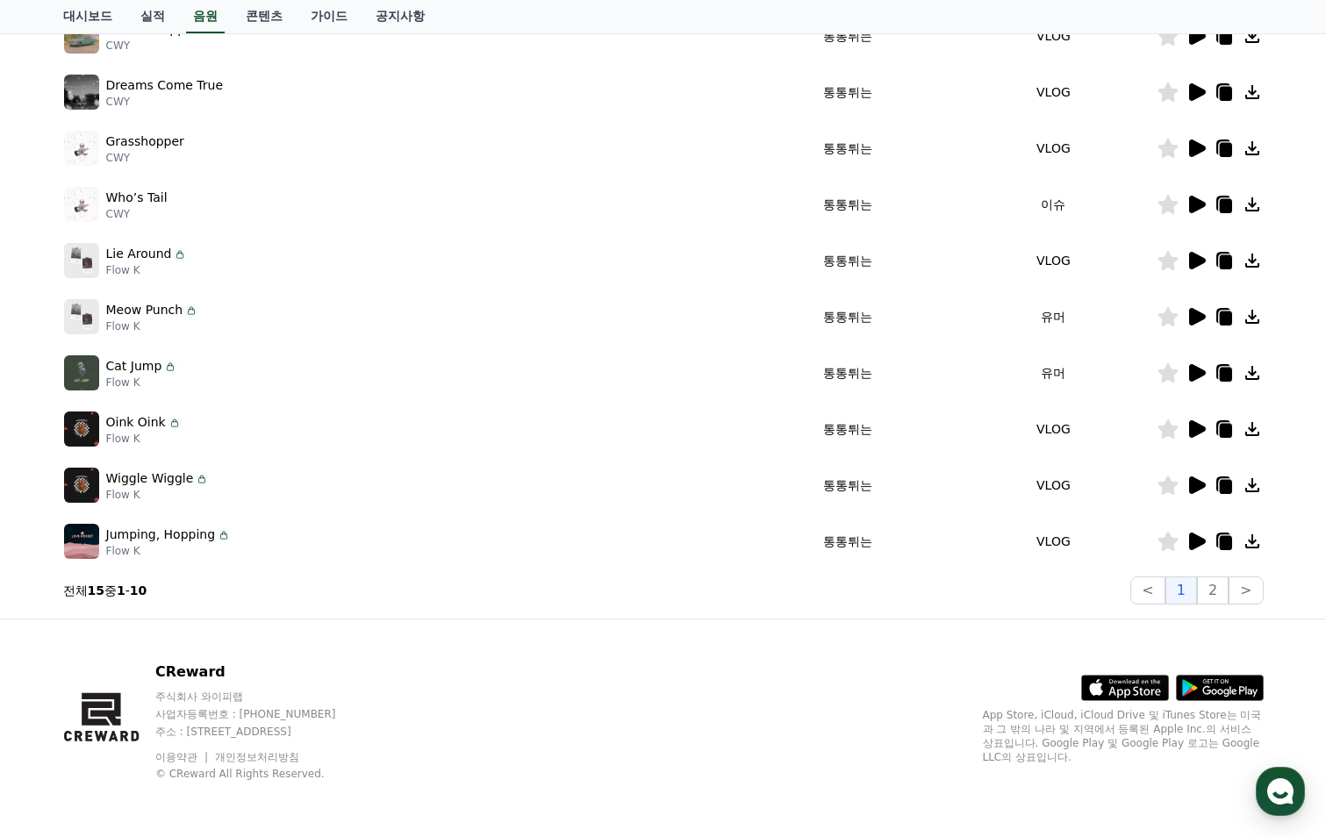
click at [1200, 536] on icon at bounding box center [1196, 541] width 21 height 21
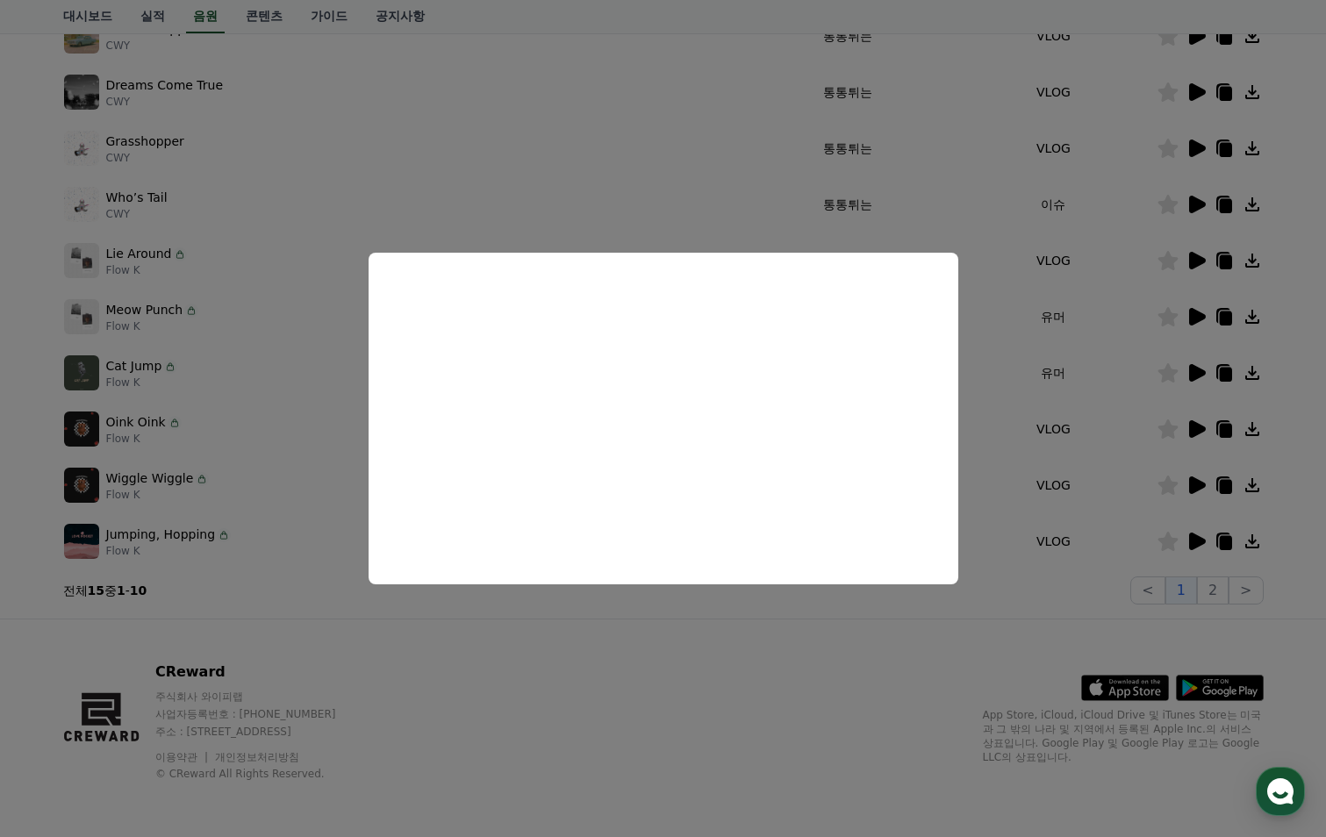
click at [1253, 544] on button "close modal" at bounding box center [663, 418] width 1326 height 837
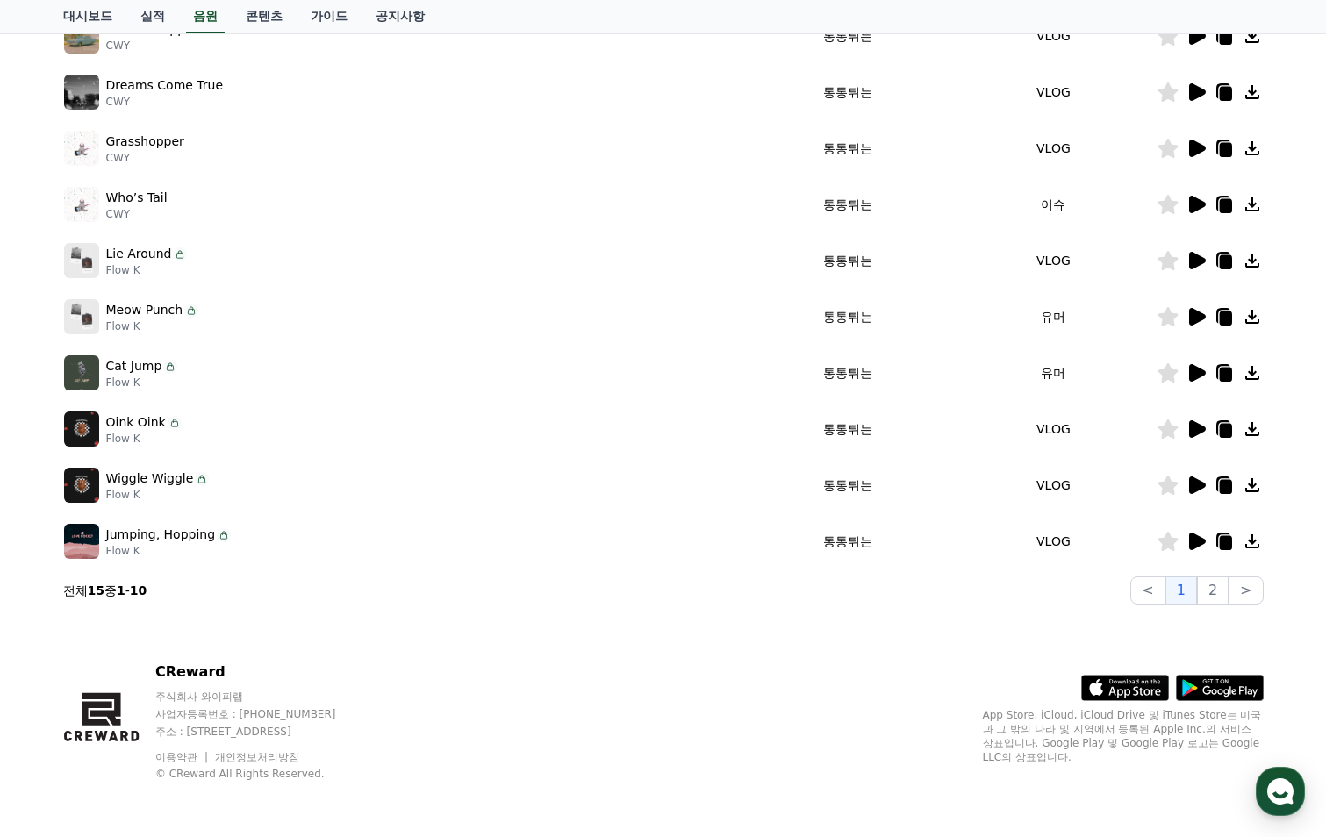
click at [1253, 544] on icon at bounding box center [1252, 541] width 21 height 21
